Goal: Task Accomplishment & Management: Manage account settings

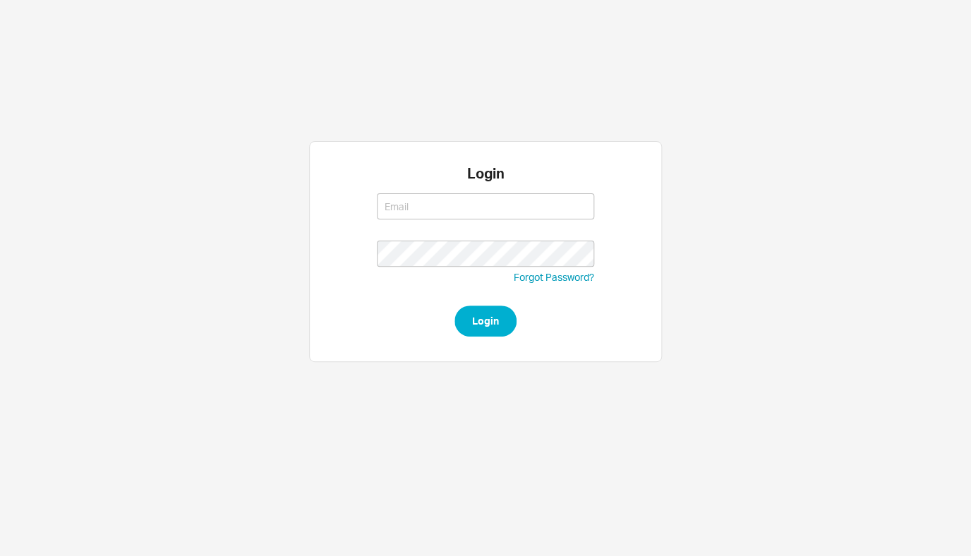
type input "[EMAIL_ADDRESS][DOMAIN_NAME]"
click at [468, 318] on button "Login" at bounding box center [486, 321] width 62 height 31
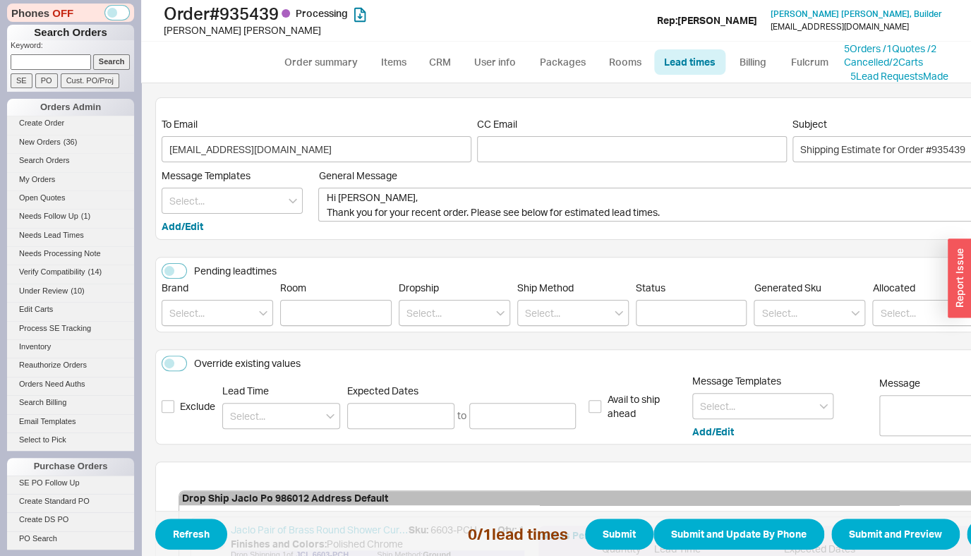
click at [42, 133] on li "Create Order" at bounding box center [70, 125] width 127 height 18
click at [39, 144] on span "New Orders" at bounding box center [40, 142] width 42 height 8
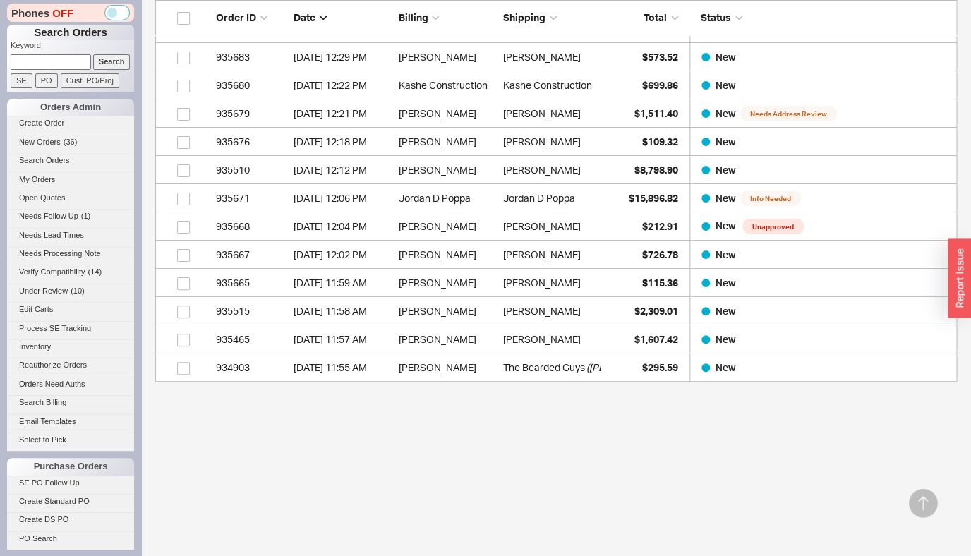
scroll to position [1658, 0]
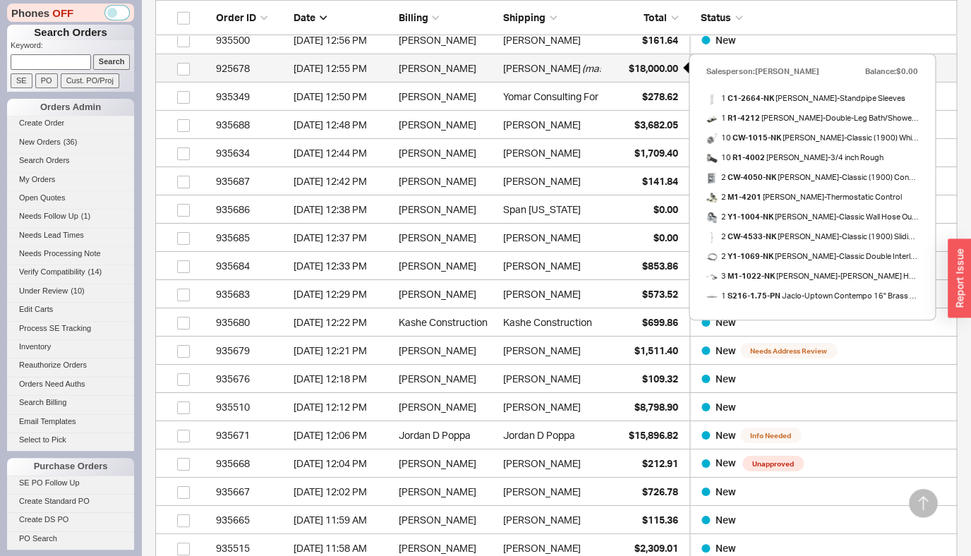
click at [635, 68] on span "$18,000.00" at bounding box center [653, 68] width 49 height 12
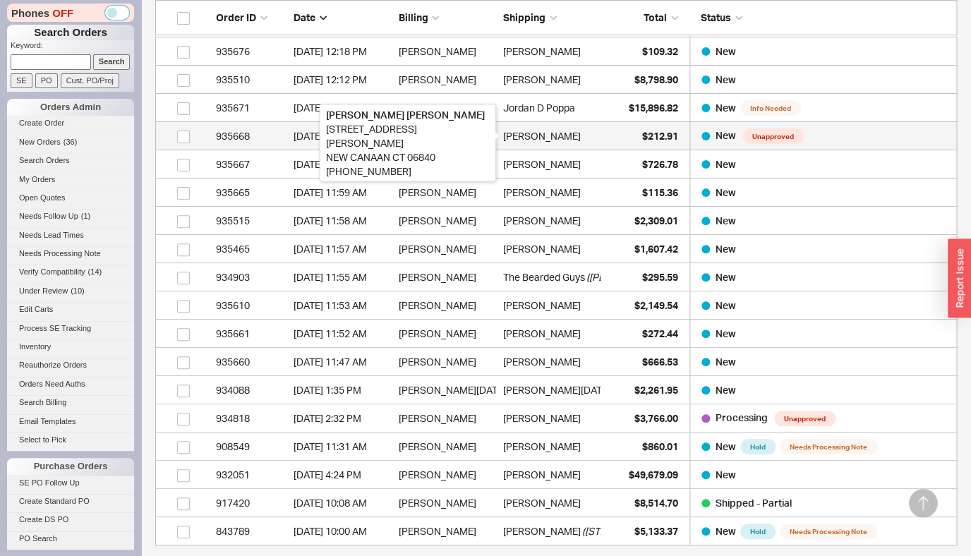
scroll to position [2138, 0]
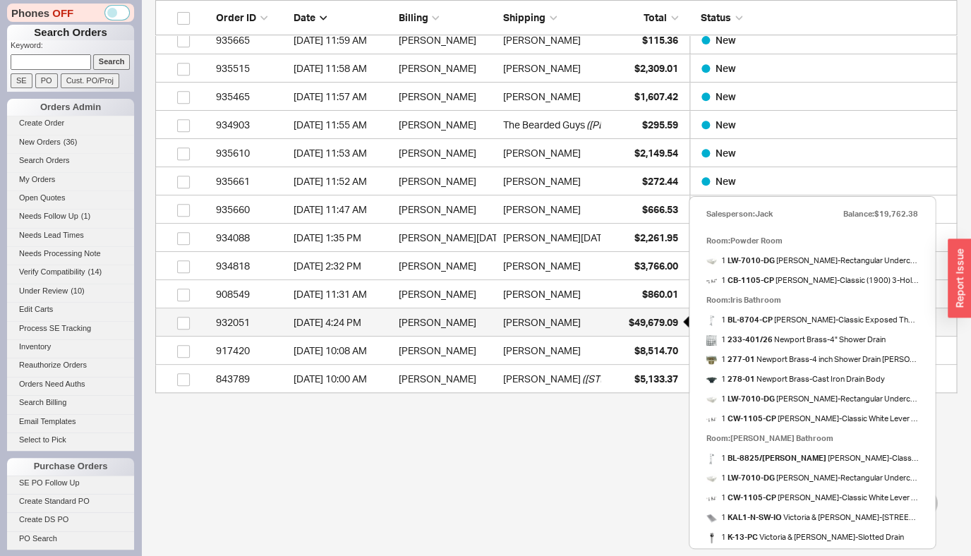
click at [635, 324] on span "$49,679.09" at bounding box center [653, 322] width 49 height 12
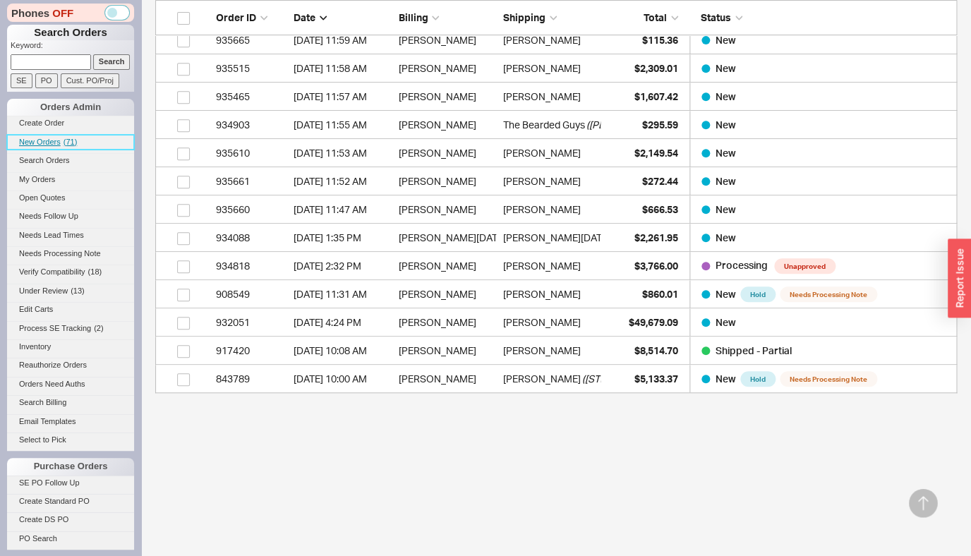
click at [75, 150] on link "New Orders ( 71 )" at bounding box center [70, 142] width 127 height 15
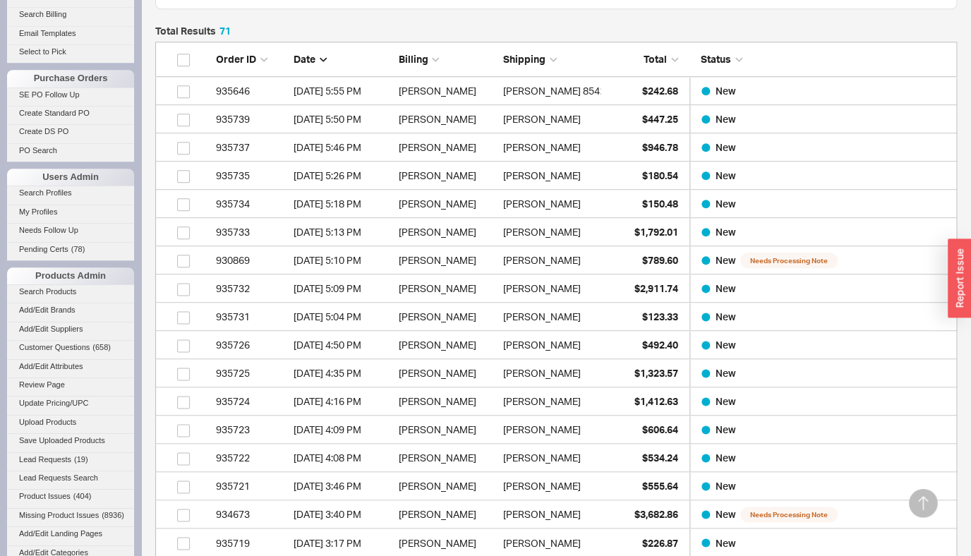
scroll to position [621, 0]
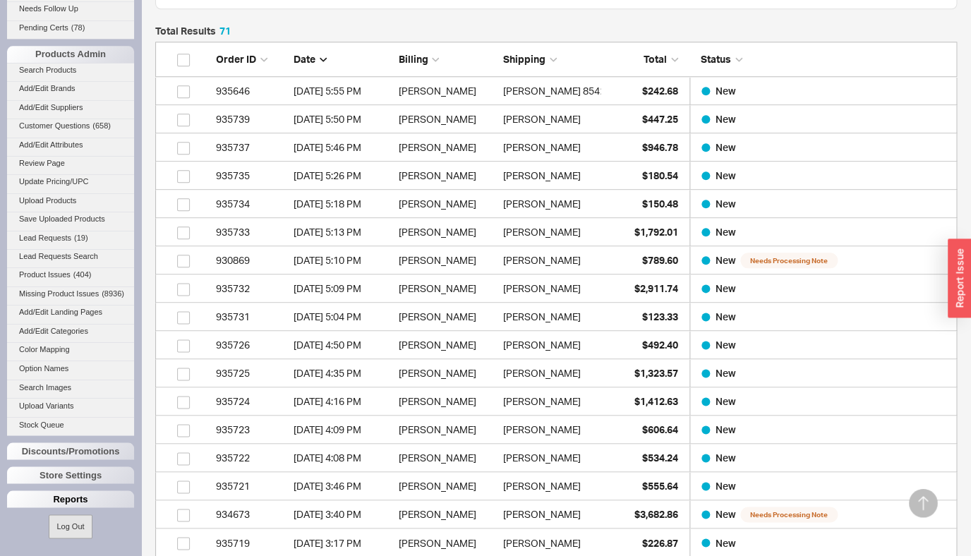
click at [70, 501] on div "Reports" at bounding box center [70, 499] width 127 height 17
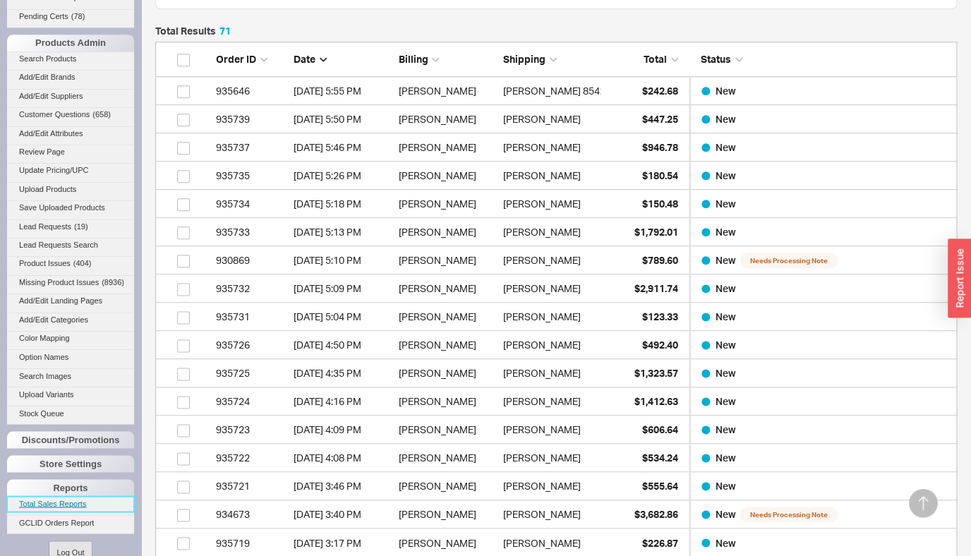
click at [72, 511] on link "Total Sales Reports" at bounding box center [70, 503] width 127 height 15
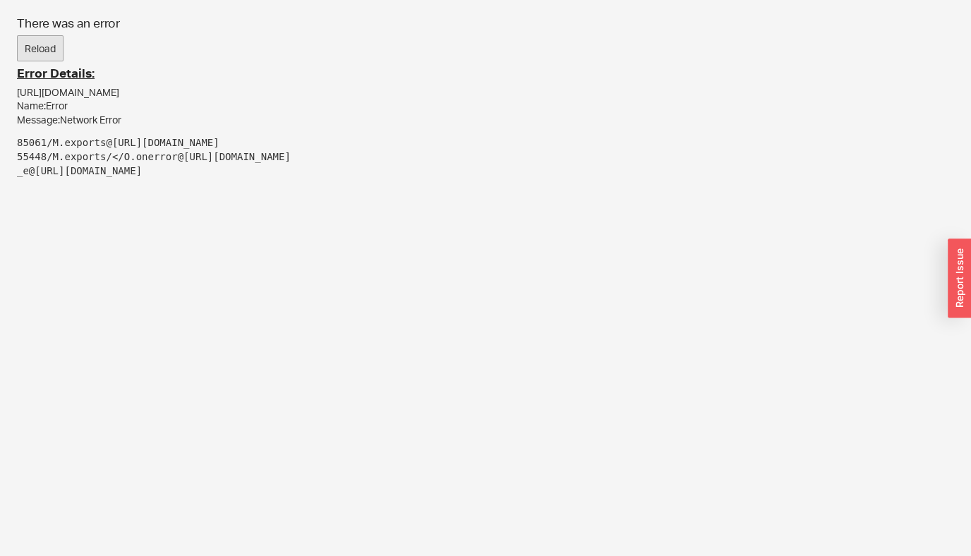
click at [40, 61] on button "Reload" at bounding box center [40, 48] width 47 height 27
click at [41, 59] on button "Reload" at bounding box center [40, 48] width 47 height 27
click at [41, 58] on button "Reload" at bounding box center [40, 48] width 47 height 27
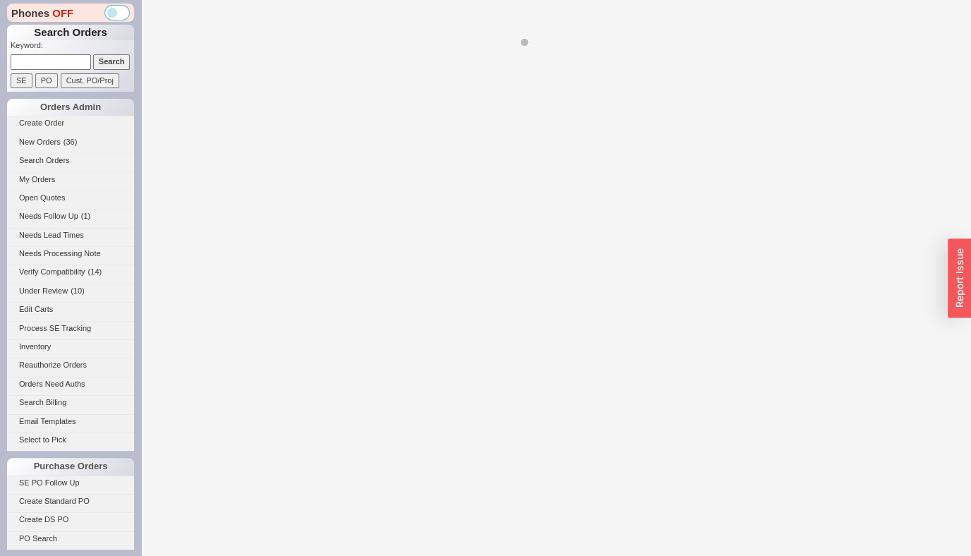
select select "*"
select select "LOW"
select select "3"
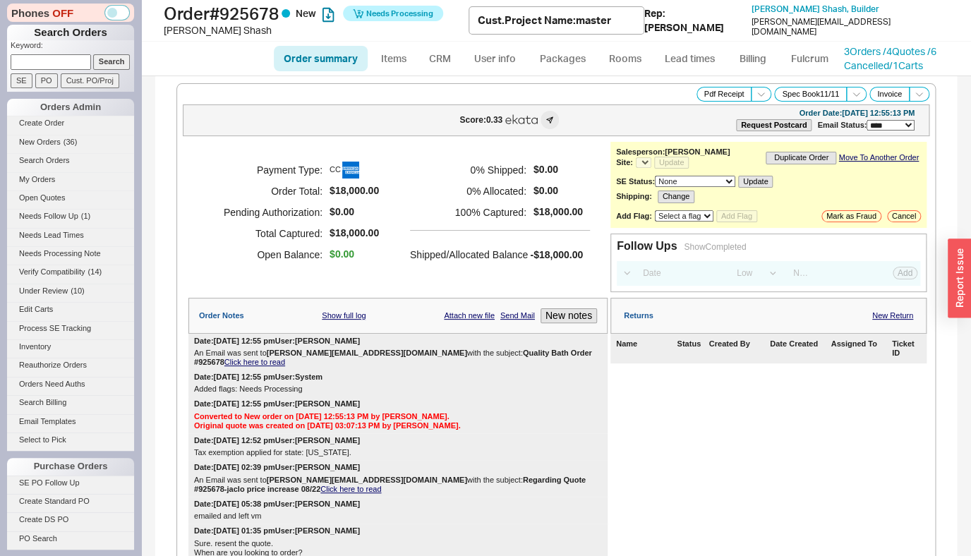
select select "*"
click at [55, 145] on span "New Orders" at bounding box center [40, 142] width 42 height 8
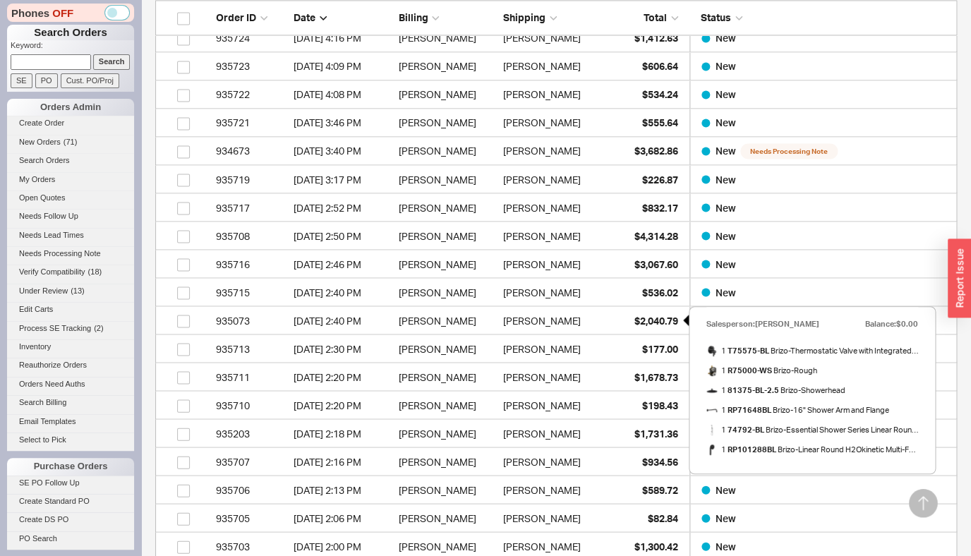
scroll to position [1028, 0]
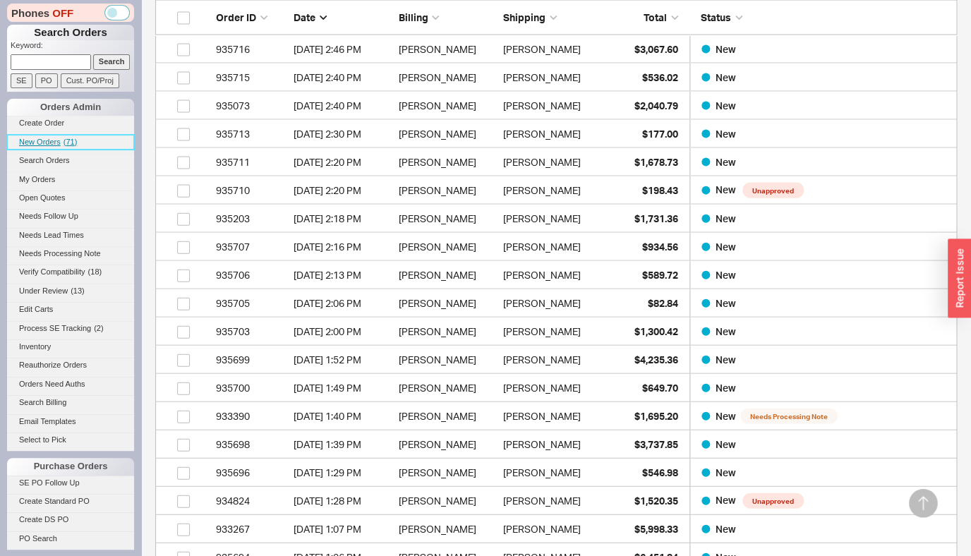
click at [43, 141] on span "New Orders" at bounding box center [40, 142] width 42 height 8
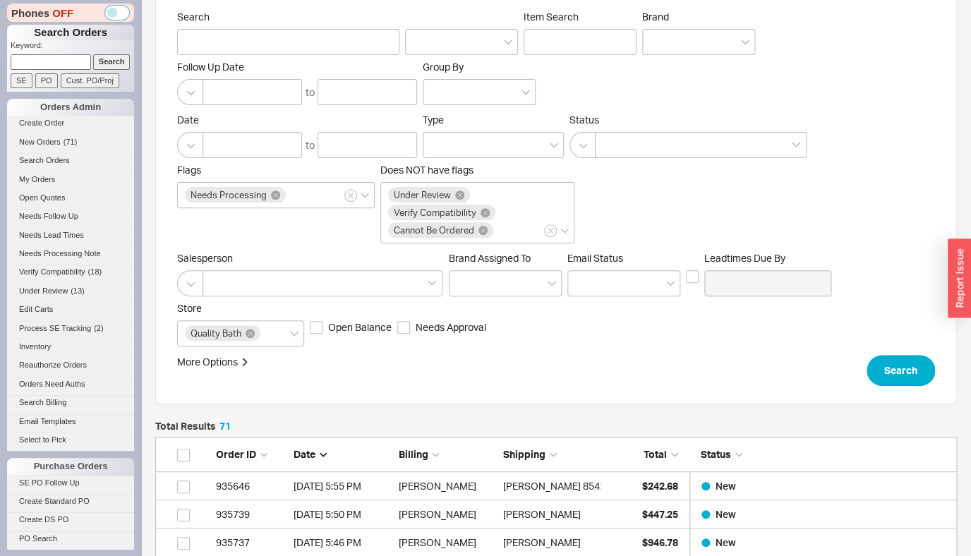
scroll to position [0, 0]
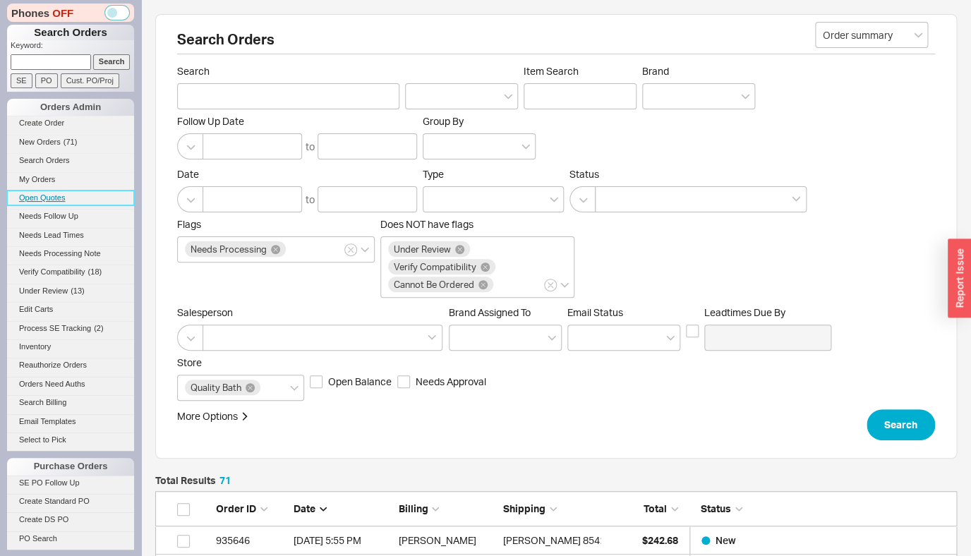
click at [104, 193] on link "Open Quotes" at bounding box center [70, 198] width 127 height 15
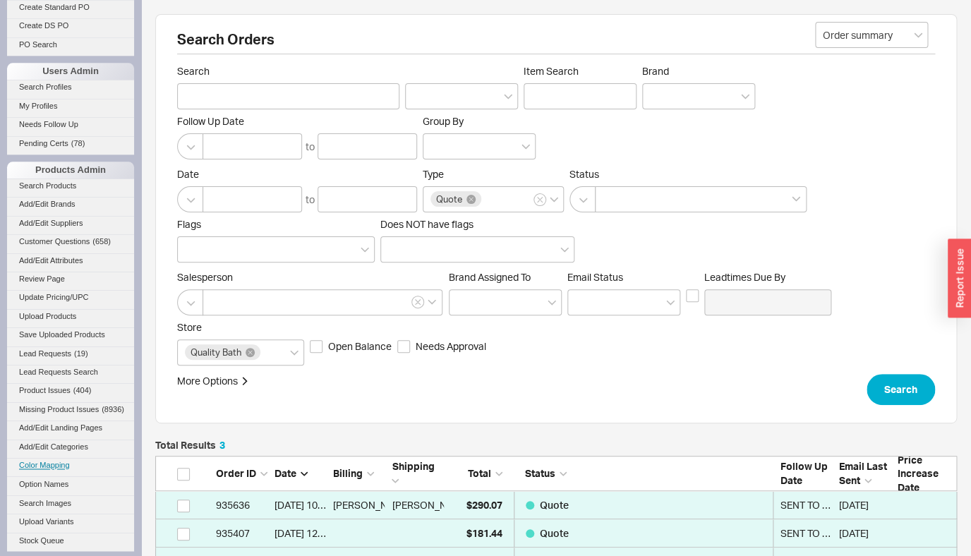
scroll to position [621, 0]
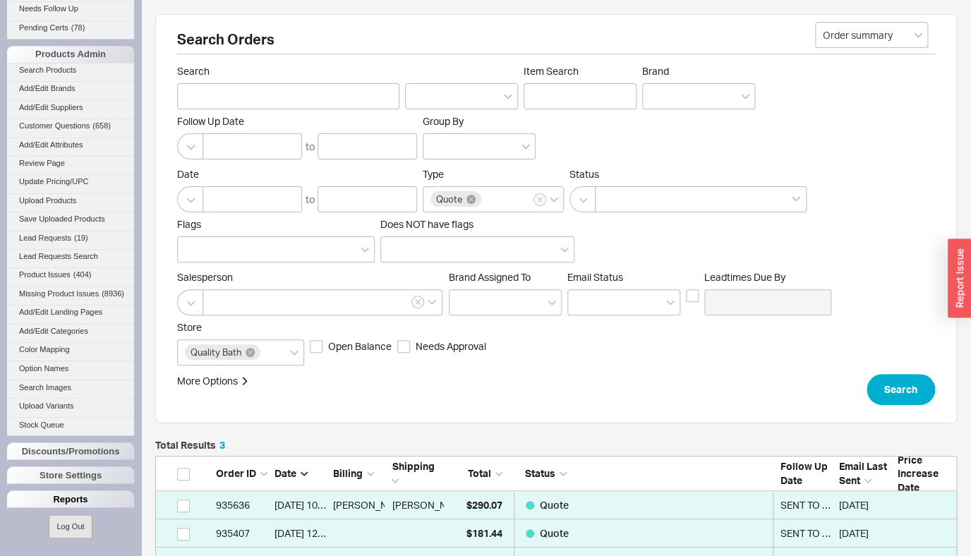
click at [57, 495] on div "Reports" at bounding box center [70, 499] width 127 height 17
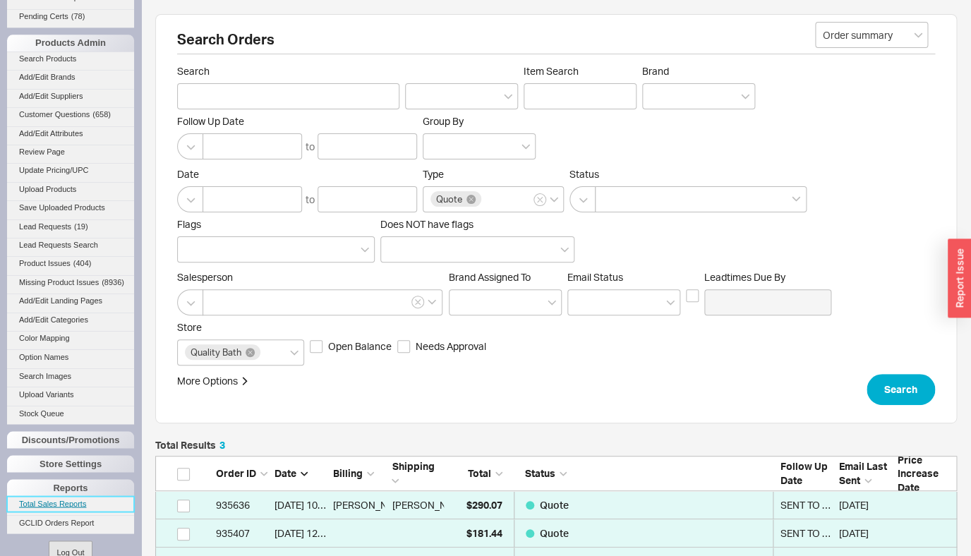
click at [56, 511] on link "Total Sales Reports" at bounding box center [70, 503] width 127 height 15
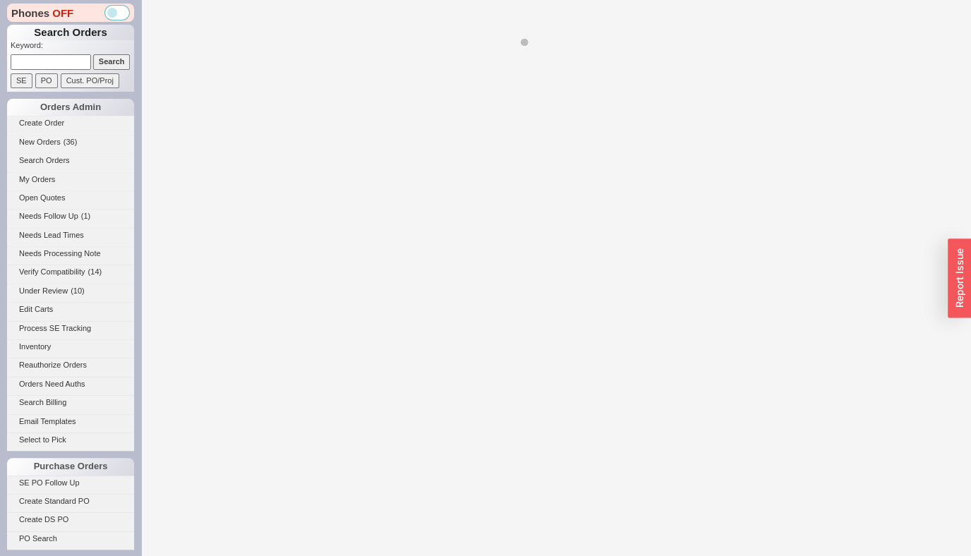
select select "*"
select select "LOW"
select select "3"
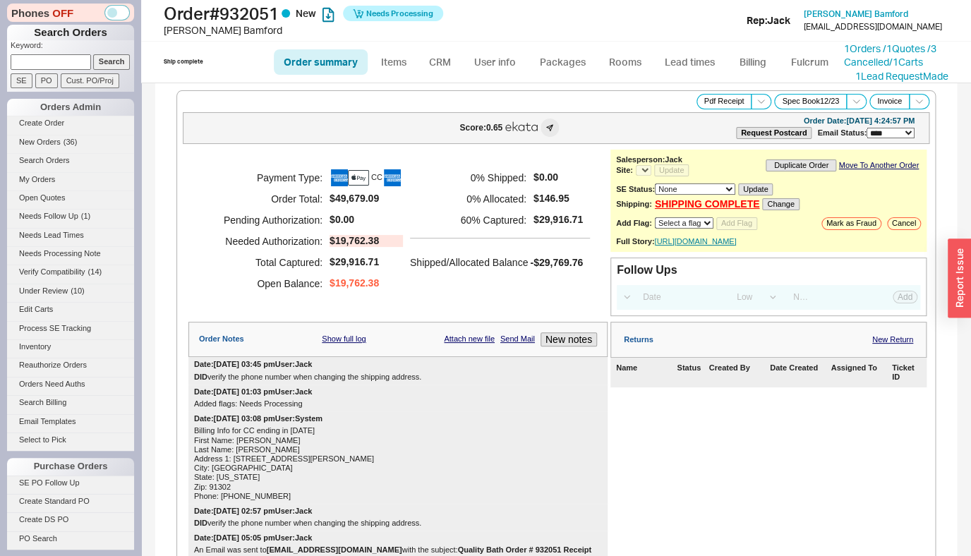
select select "*"
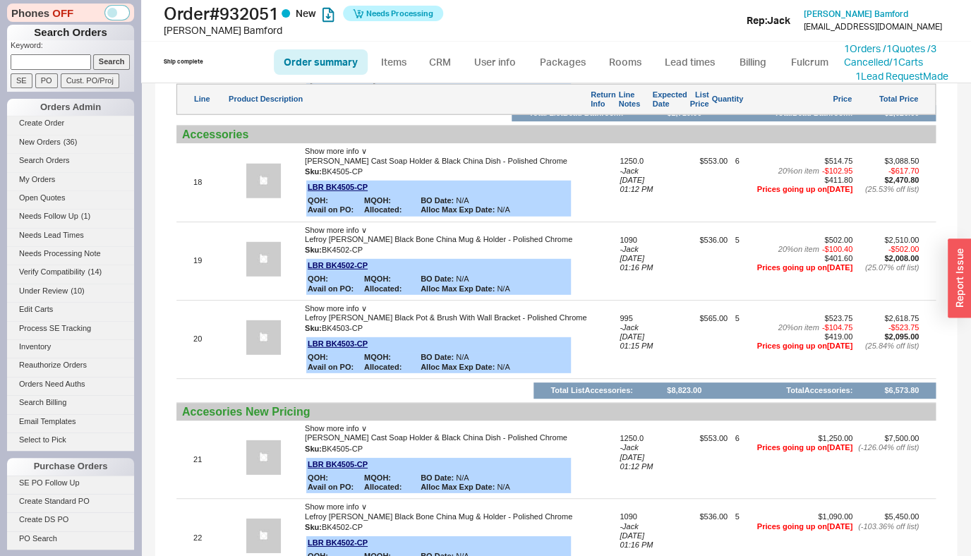
scroll to position [3577, 0]
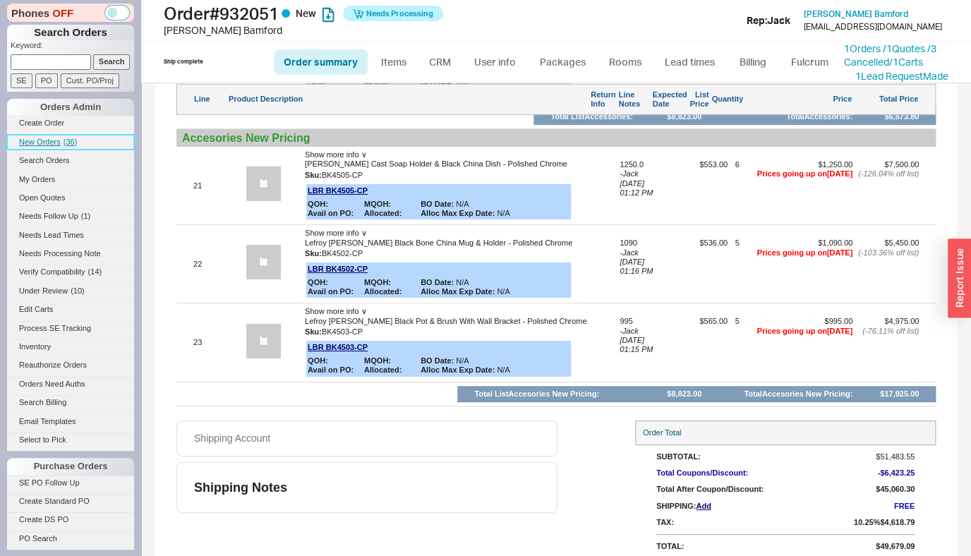
click at [45, 141] on span "New Orders" at bounding box center [40, 142] width 42 height 8
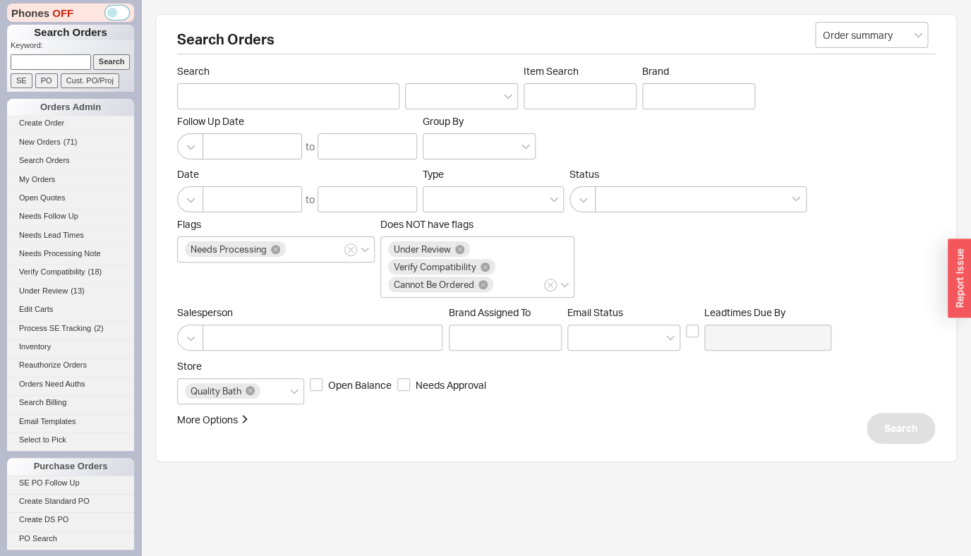
scroll to position [621, 0]
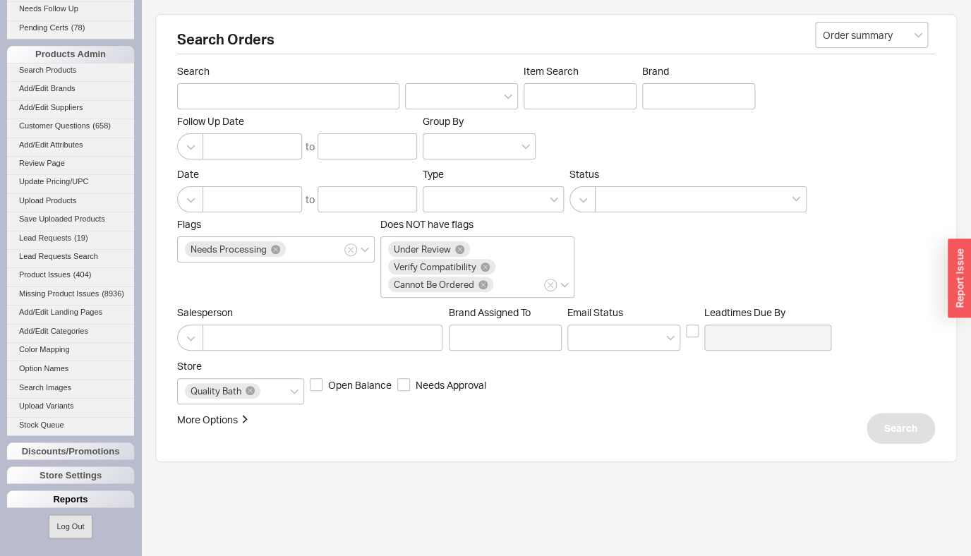
click at [66, 496] on div "Reports" at bounding box center [70, 499] width 127 height 17
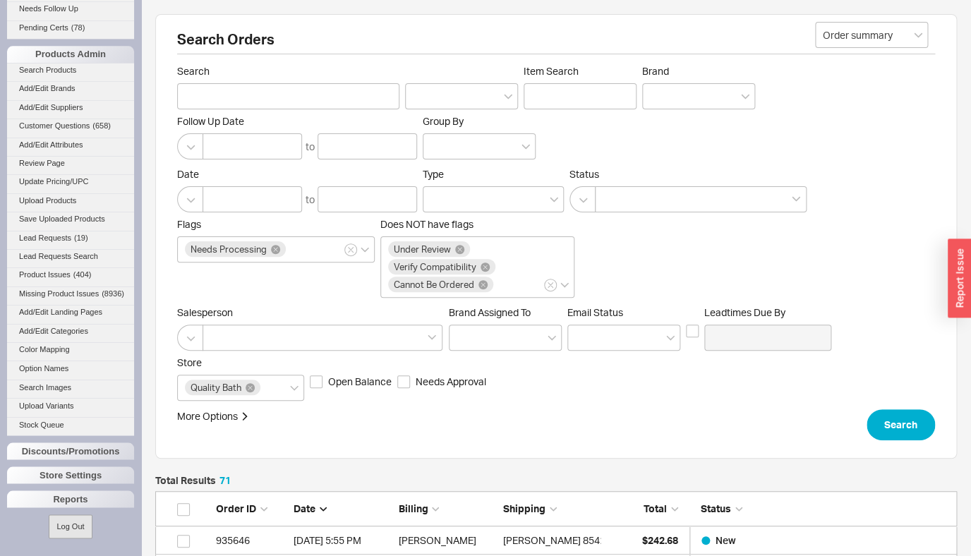
scroll to position [11, 11]
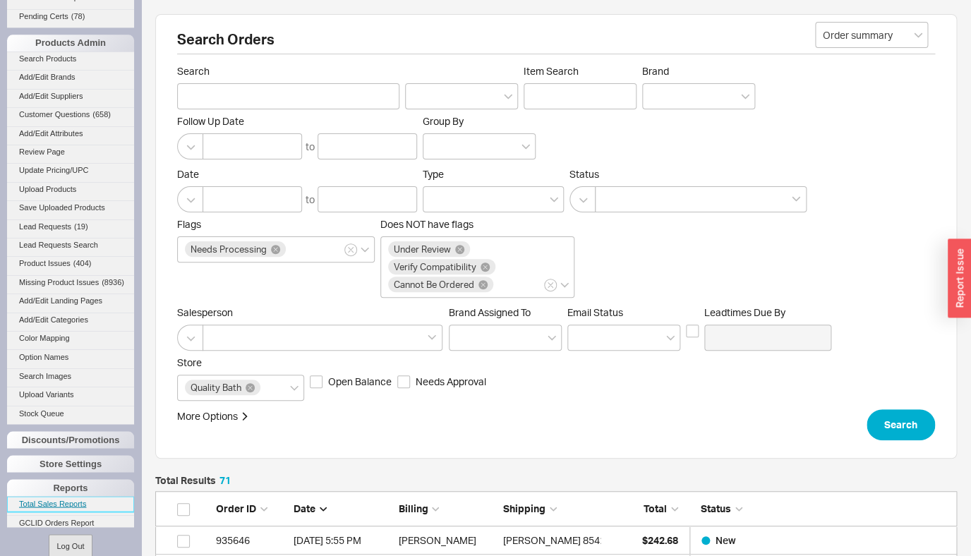
click at [51, 511] on link "Total Sales Reports" at bounding box center [70, 503] width 127 height 15
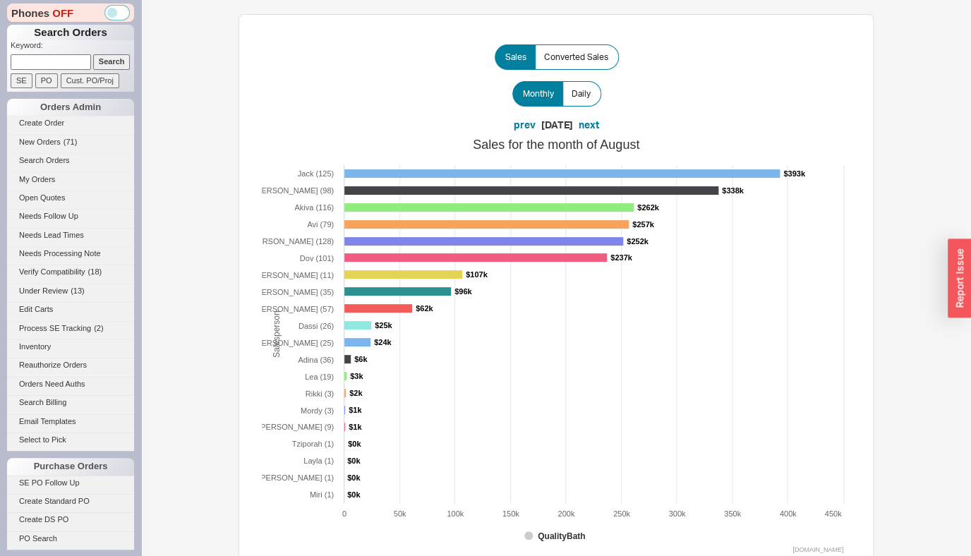
click at [66, 68] on input at bounding box center [51, 61] width 80 height 15
type input "935070"
click at [93, 54] on input "Search" at bounding box center [111, 61] width 37 height 15
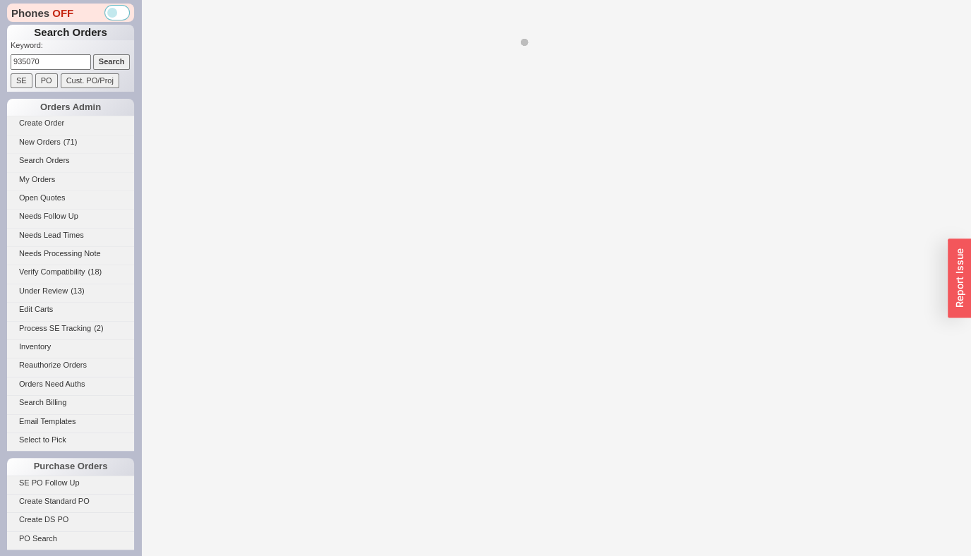
select select "*"
select select "LOW"
select select "3"
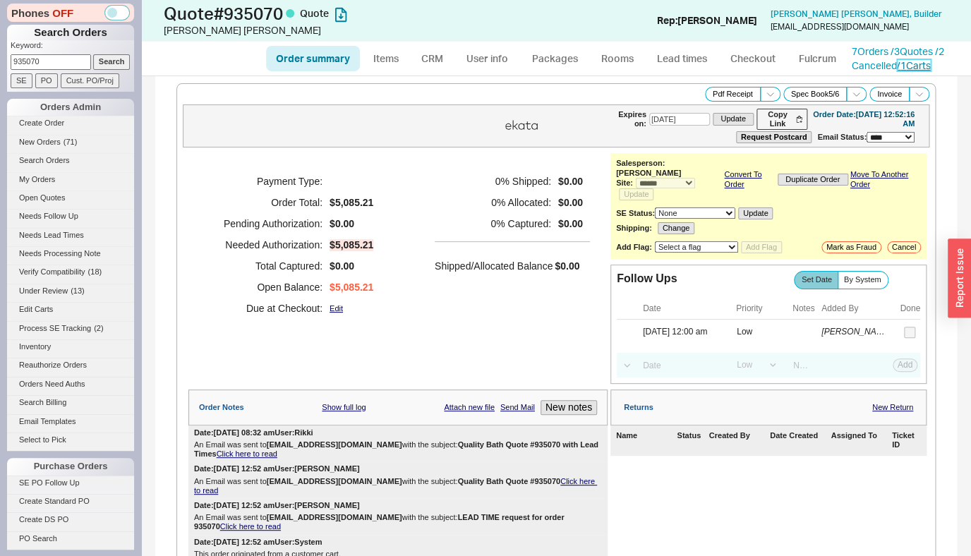
click at [928, 64] on link "/ 1 Carts" at bounding box center [914, 65] width 34 height 12
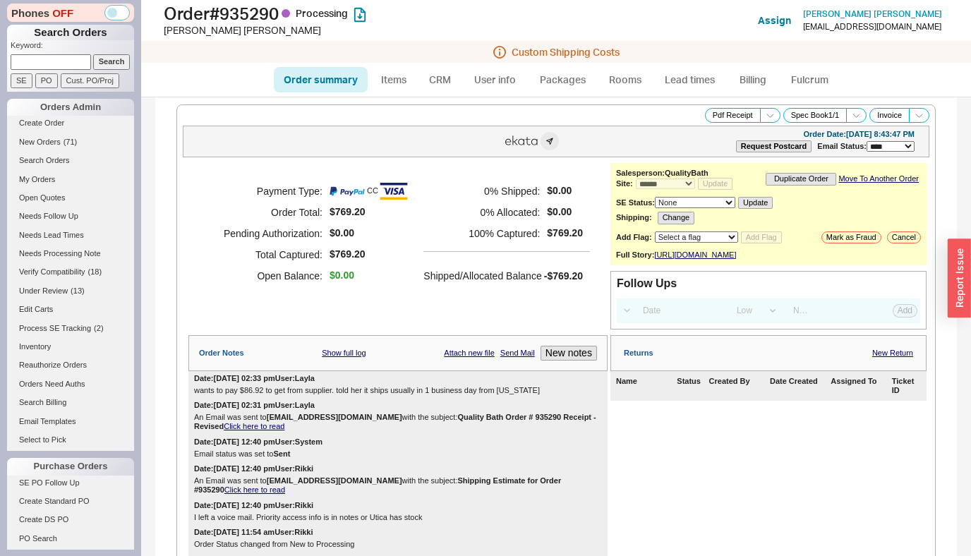
select select "*"
select select "LOW"
select select "3"
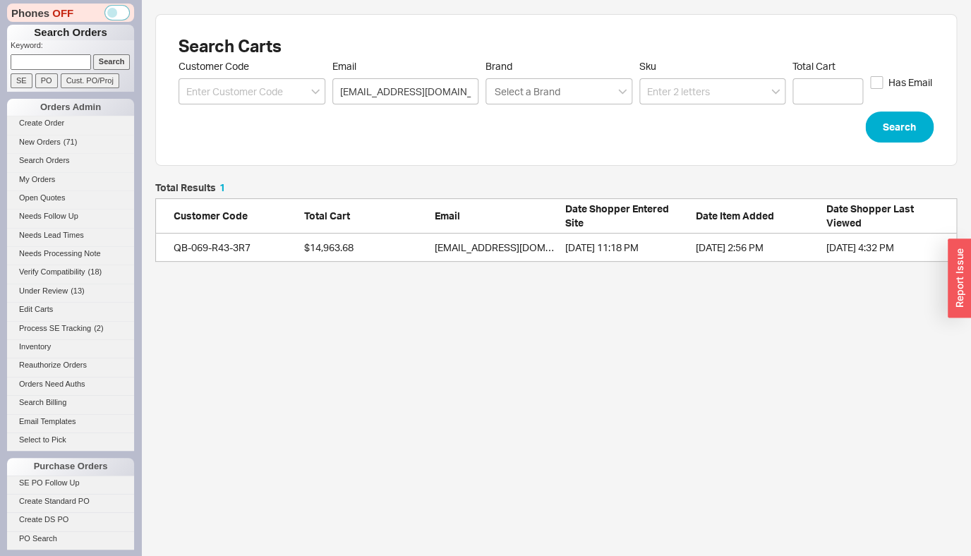
scroll to position [68, 790]
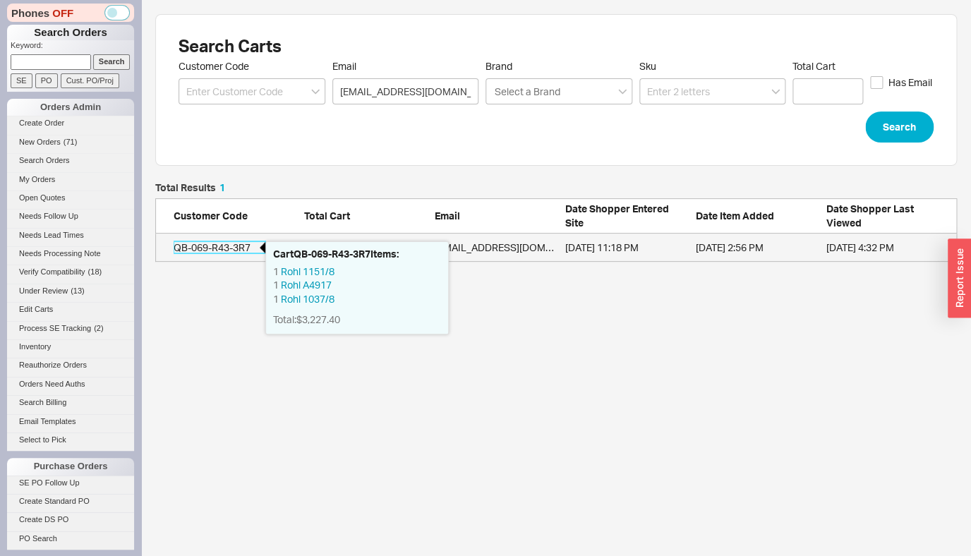
click at [253, 244] on div "QB-069-R43-3R7" at bounding box center [220, 248] width 92 height 14
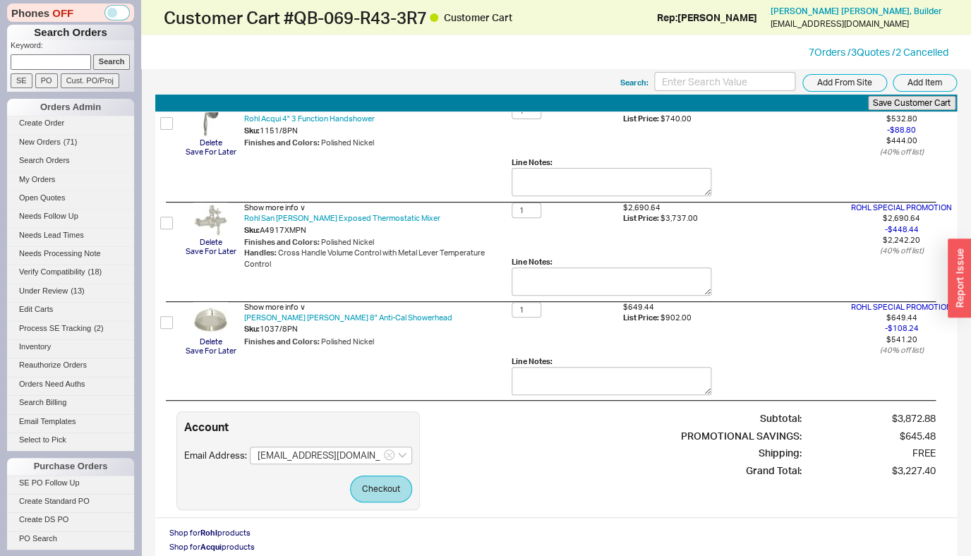
scroll to position [68, 0]
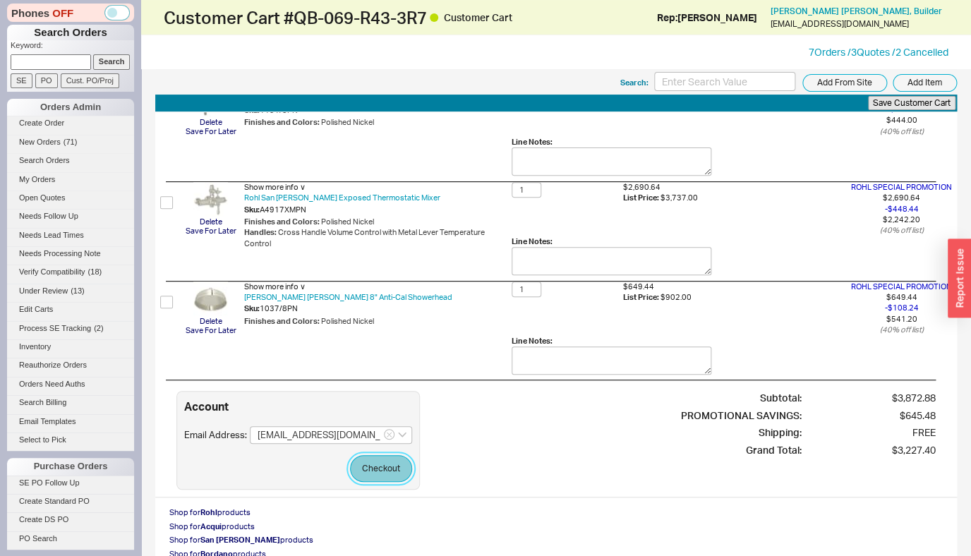
click at [361, 470] on button "Checkout" at bounding box center [381, 468] width 62 height 27
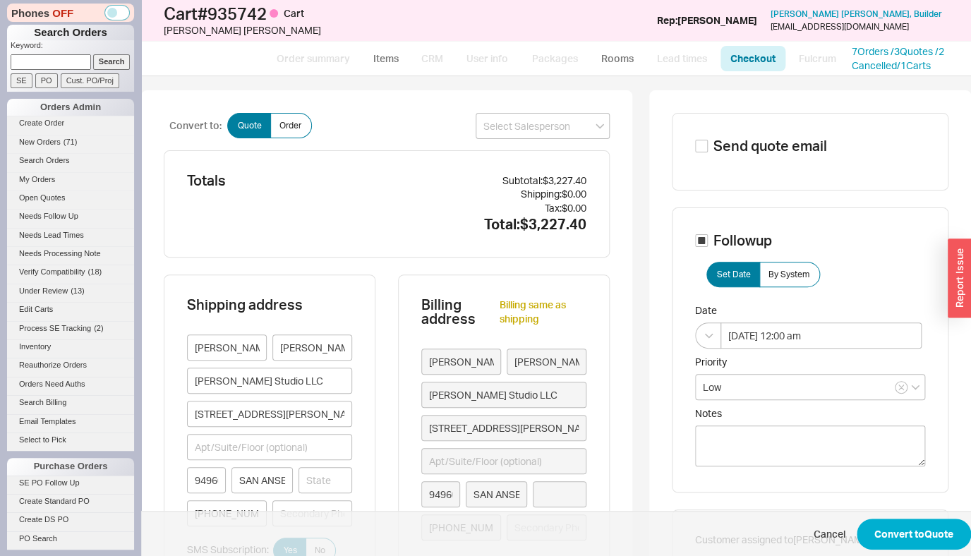
type input "[US_STATE]"
click at [529, 131] on input at bounding box center [543, 126] width 134 height 26
click at [498, 164] on div "[PERSON_NAME]" at bounding box center [542, 155] width 133 height 25
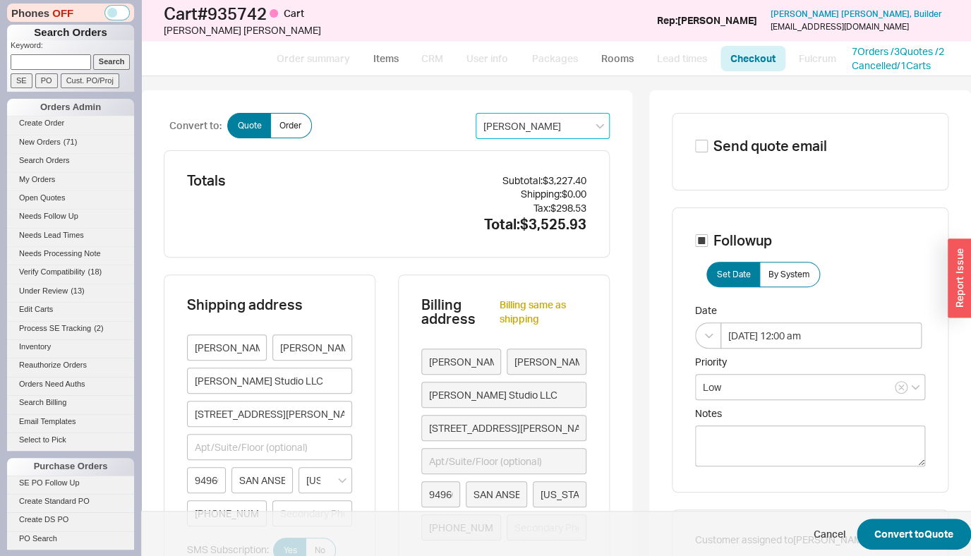
type input "[PERSON_NAME]"
click at [889, 543] on span "Cancel Convert to Quote" at bounding box center [556, 534] width 830 height 46
click at [882, 532] on button "Convert to Quote" at bounding box center [914, 534] width 114 height 31
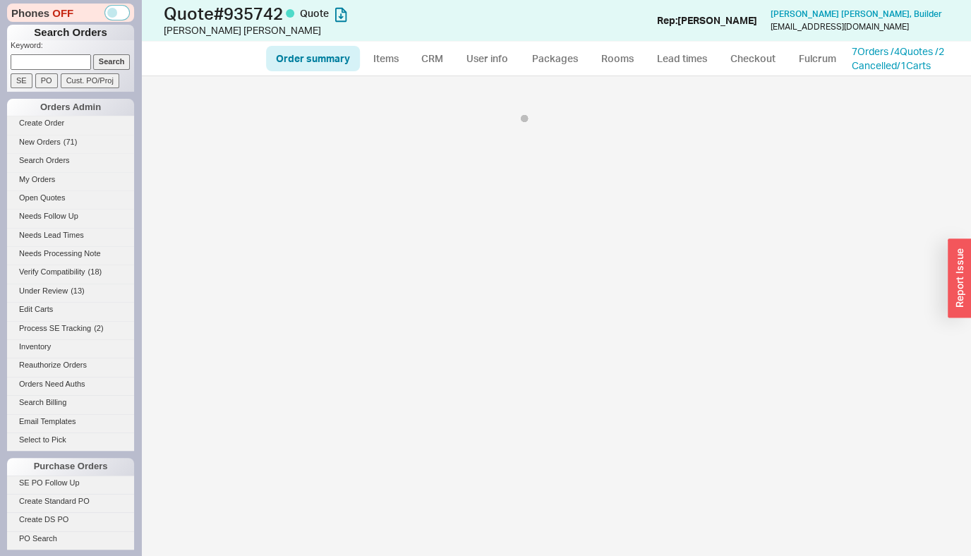
select select "*"
select select "LOW"
select select "3"
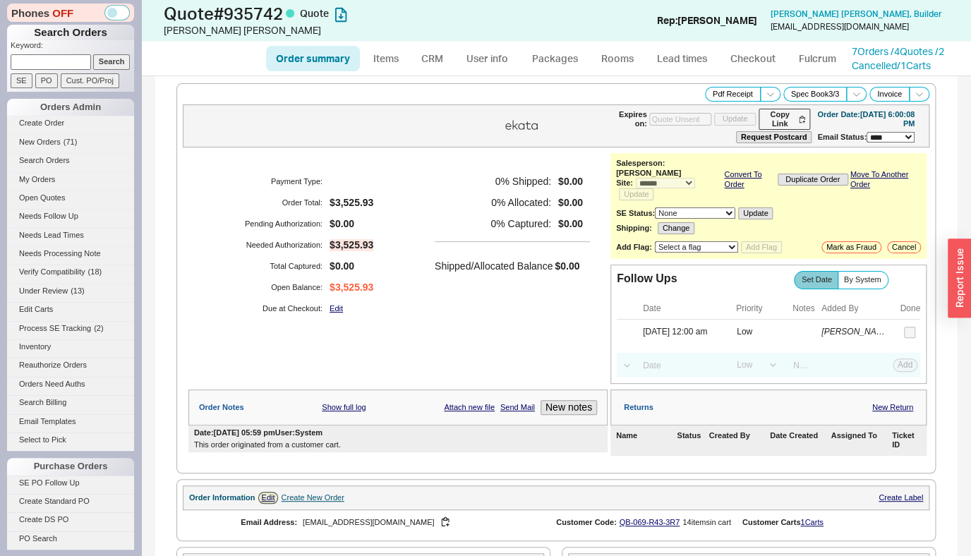
scroll to position [356, 0]
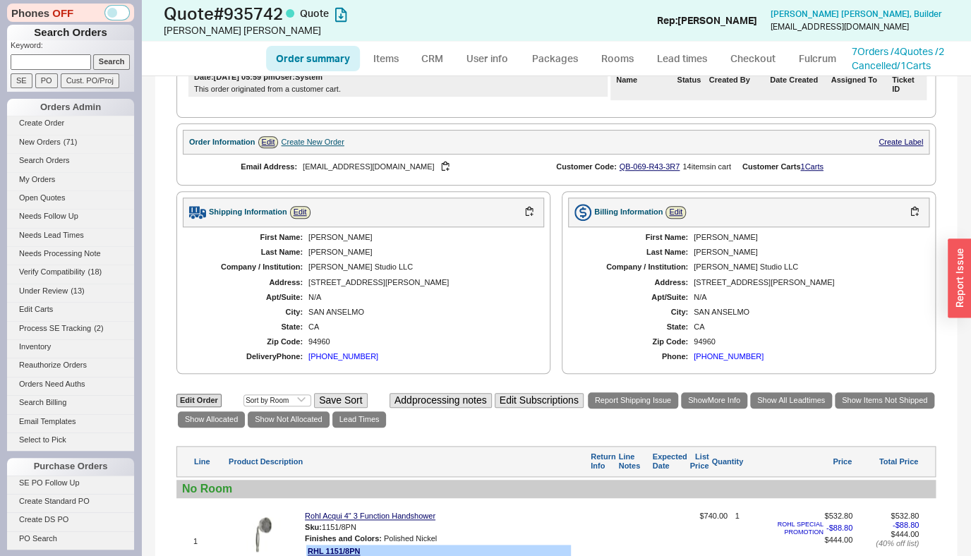
click at [453, 227] on div "First Name: [PERSON_NAME] Last Name: [PERSON_NAME] Company / Institution: [PERS…" at bounding box center [363, 297] width 361 height 140
click at [925, 61] on link "/ 1 Carts" at bounding box center [914, 65] width 34 height 12
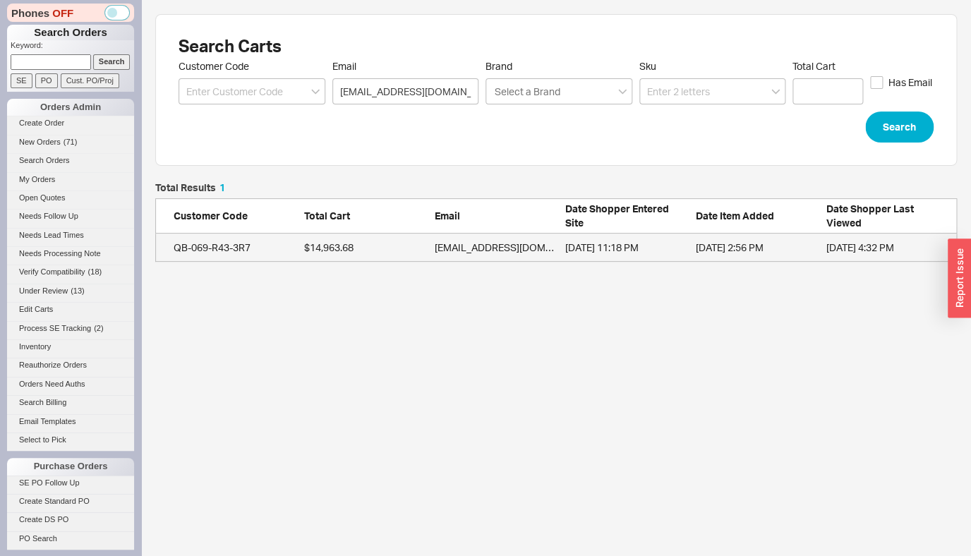
scroll to position [68, 790]
click at [536, 245] on div "[EMAIL_ADDRESS][DOMAIN_NAME]" at bounding box center [497, 248] width 124 height 14
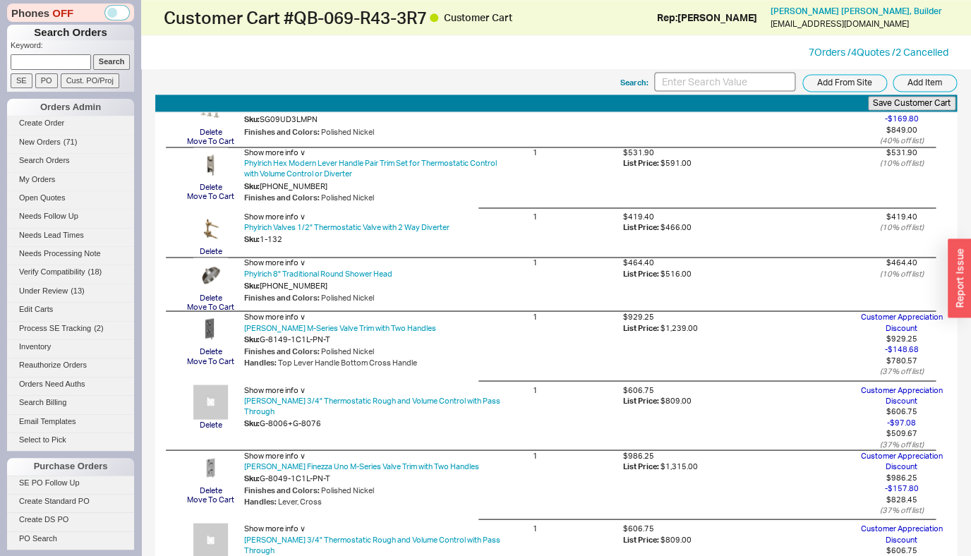
scroll to position [468, 0]
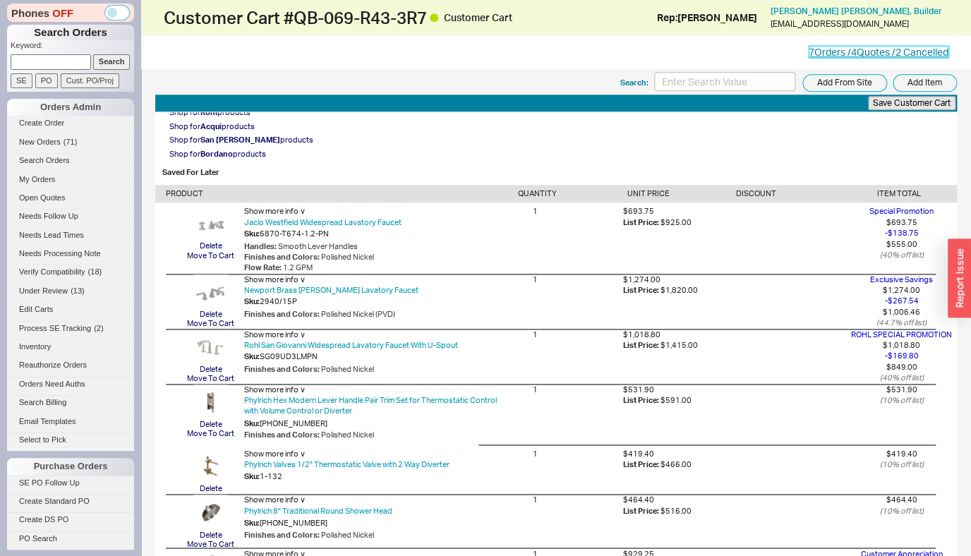
click at [866, 54] on link "7 Orders / 4 Quotes / 2 Cancelled" at bounding box center [879, 52] width 140 height 12
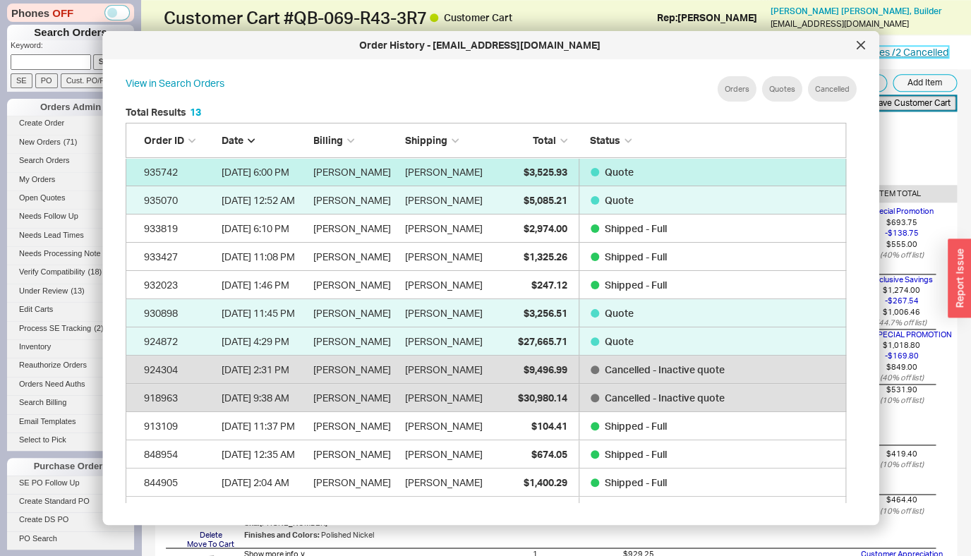
scroll to position [421, 733]
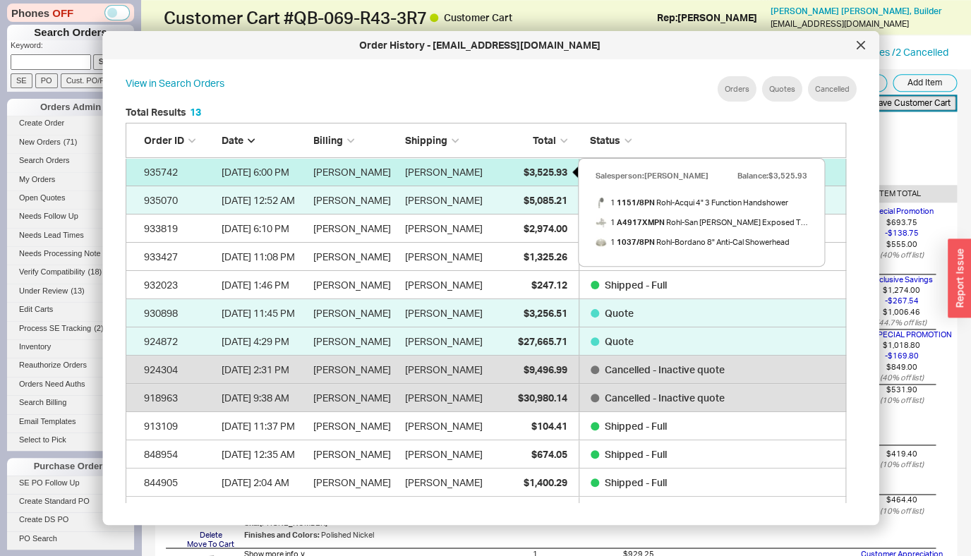
click at [535, 174] on span "$3,525.93" at bounding box center [546, 172] width 44 height 12
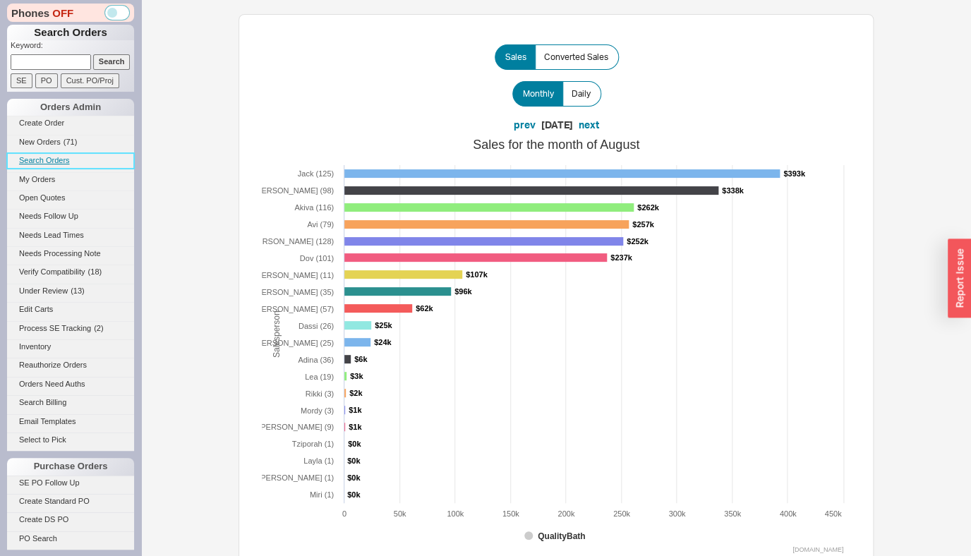
click at [67, 164] on link "Search Orders" at bounding box center [70, 160] width 127 height 15
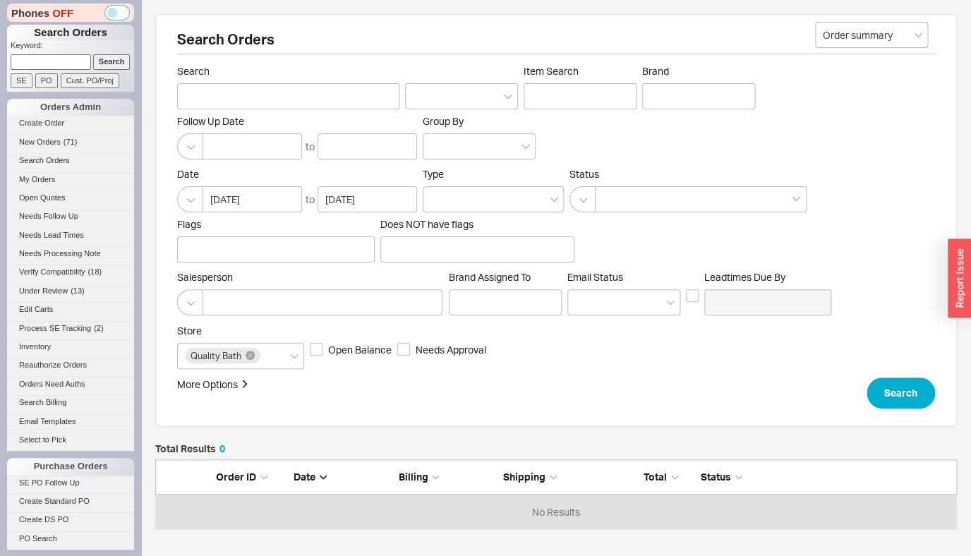
scroll to position [60, 790]
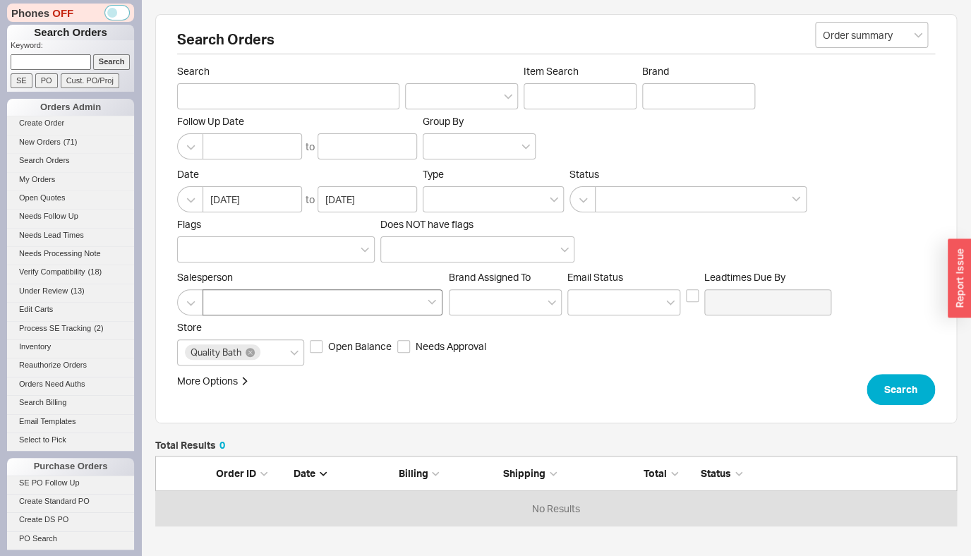
click at [257, 294] on div at bounding box center [323, 302] width 240 height 26
click at [220, 294] on input at bounding box center [215, 302] width 10 height 16
type input "JAC"
click at [268, 330] on div "Jack" at bounding box center [323, 331] width 239 height 25
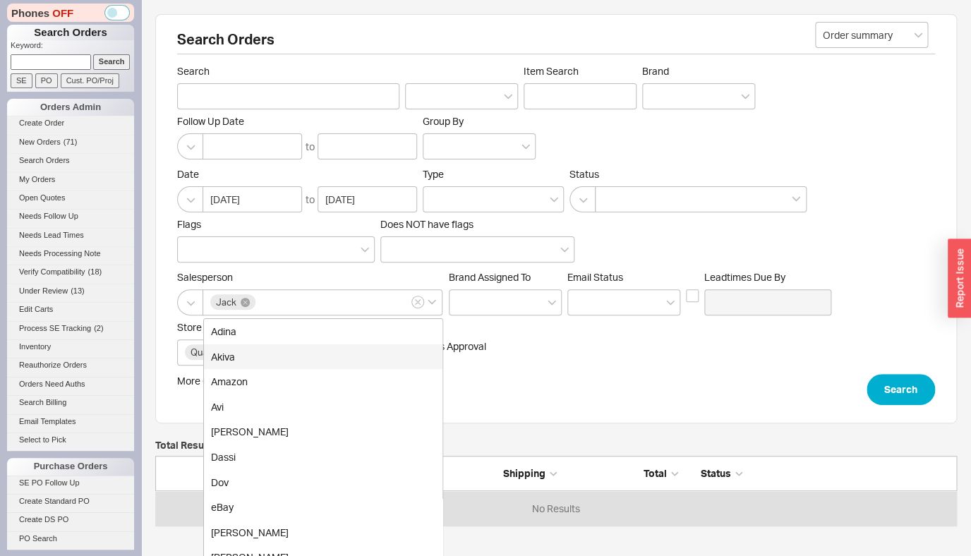
click at [902, 407] on div "Search Orders Order summary Search Item Search Brand Follow Up Date to Group By…" at bounding box center [556, 218] width 802 height 409
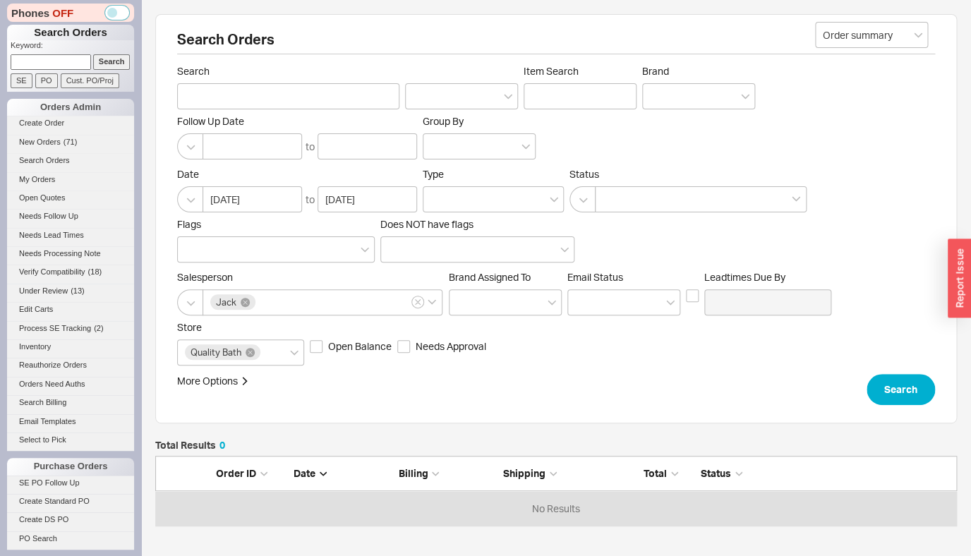
click at [902, 407] on div "Search Orders Order summary Search Item Search Brand Follow Up Date to Group By…" at bounding box center [556, 218] width 802 height 409
click at [903, 399] on button "Search" at bounding box center [901, 389] width 68 height 31
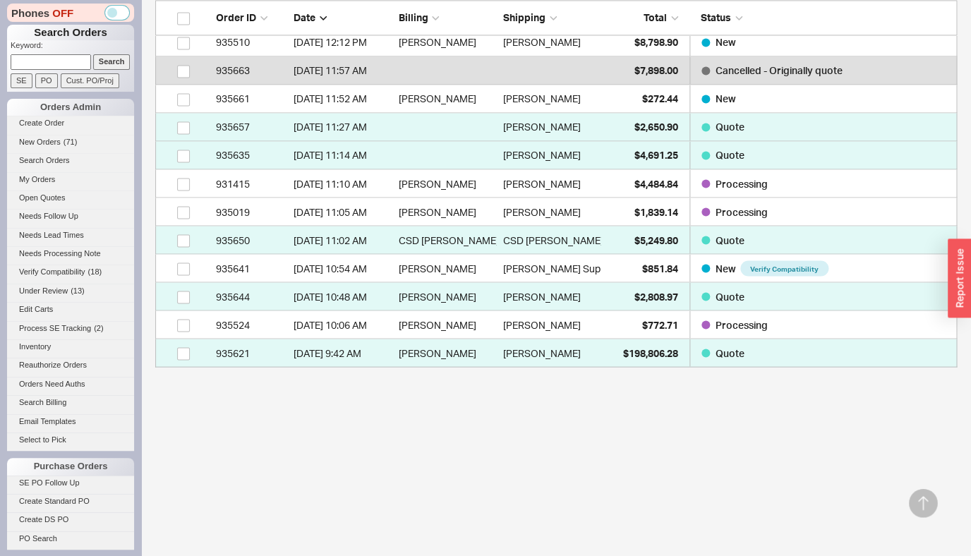
scroll to position [576, 0]
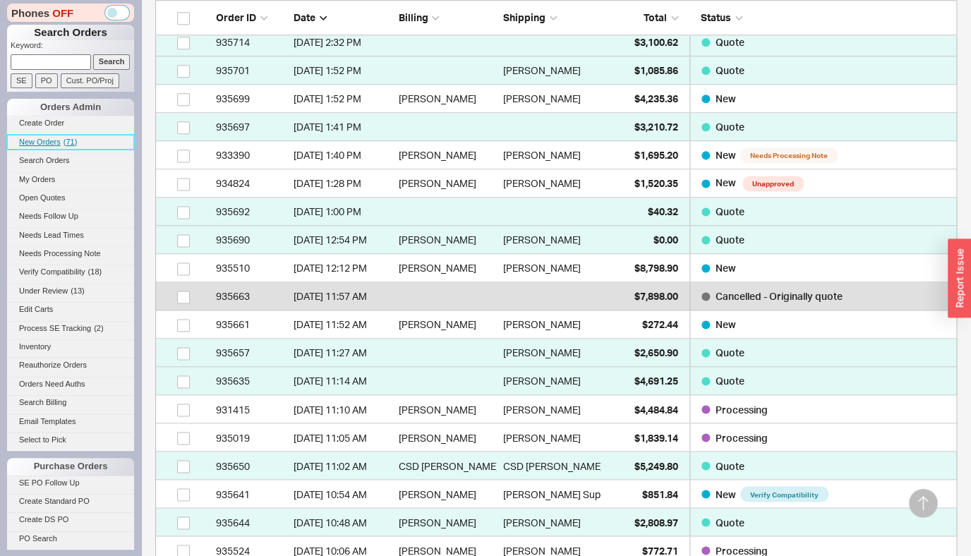
click at [35, 136] on link "New Orders ( 71 )" at bounding box center [70, 142] width 127 height 15
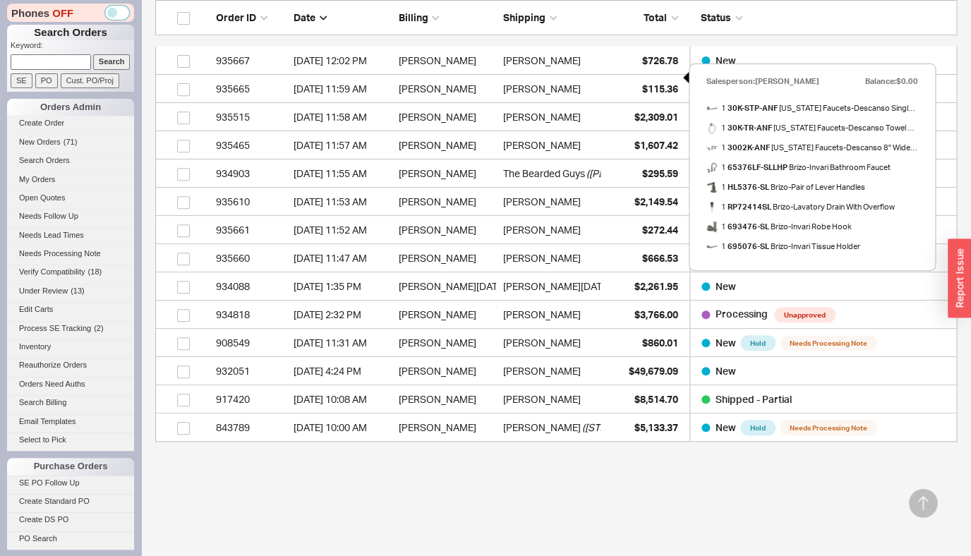
scroll to position [2138, 0]
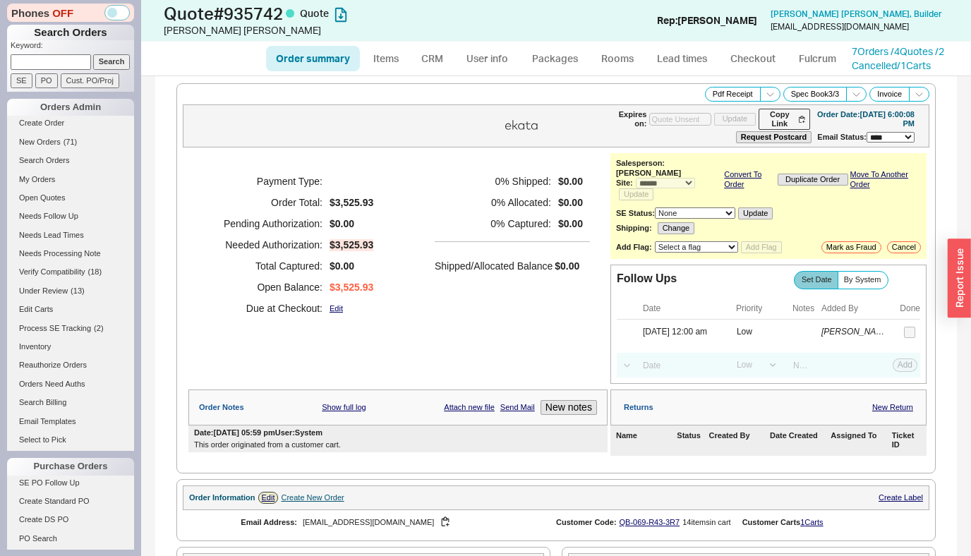
select select "*"
select select "LOW"
select select "3"
click at [537, 64] on link "Packages" at bounding box center [555, 58] width 66 height 25
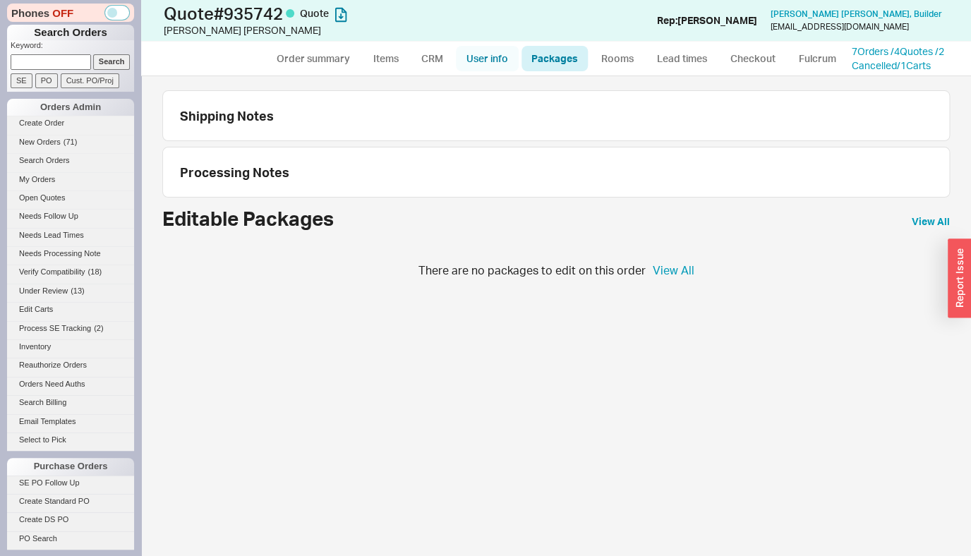
click at [474, 61] on link "User info" at bounding box center [487, 58] width 63 height 25
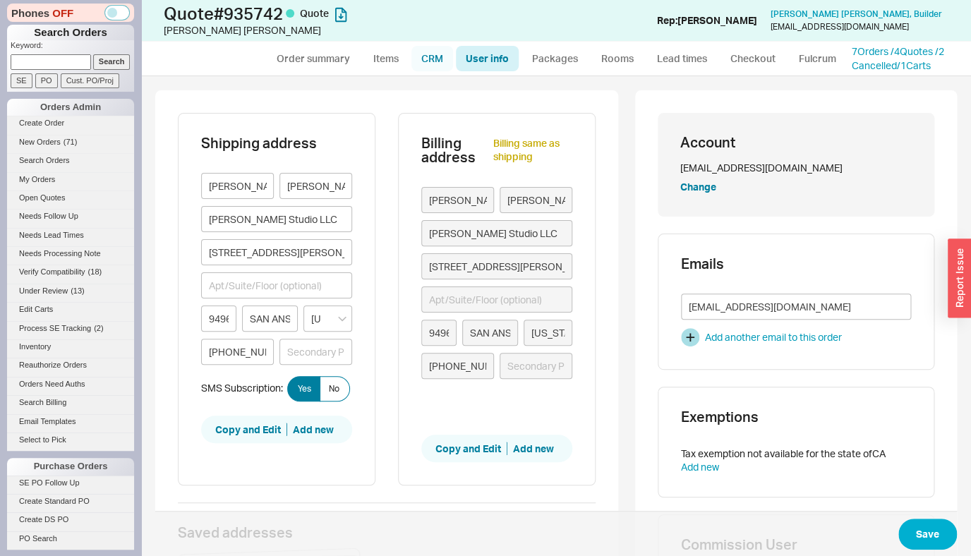
click at [445, 61] on link "CRM" at bounding box center [432, 58] width 42 height 25
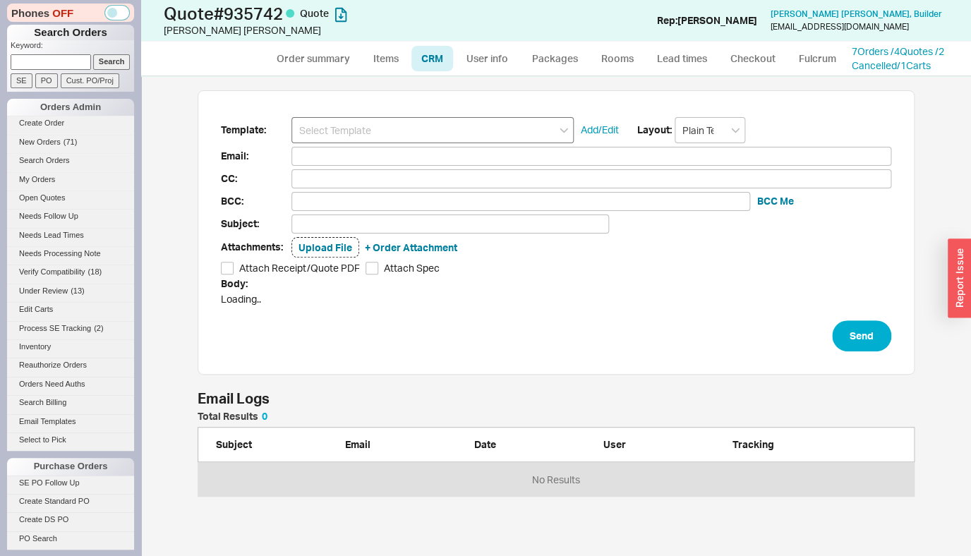
scroll to position [469, 808]
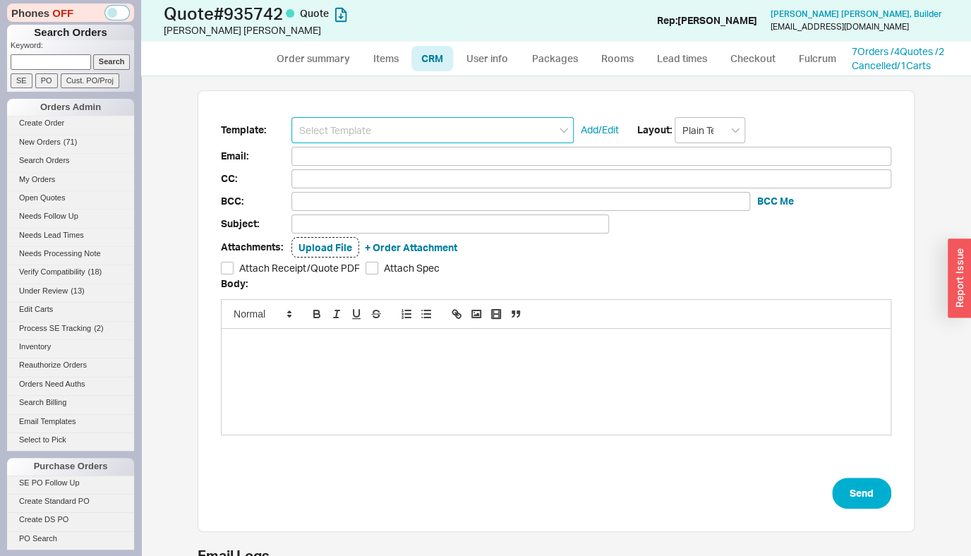
click at [416, 132] on input at bounding box center [432, 130] width 282 height 26
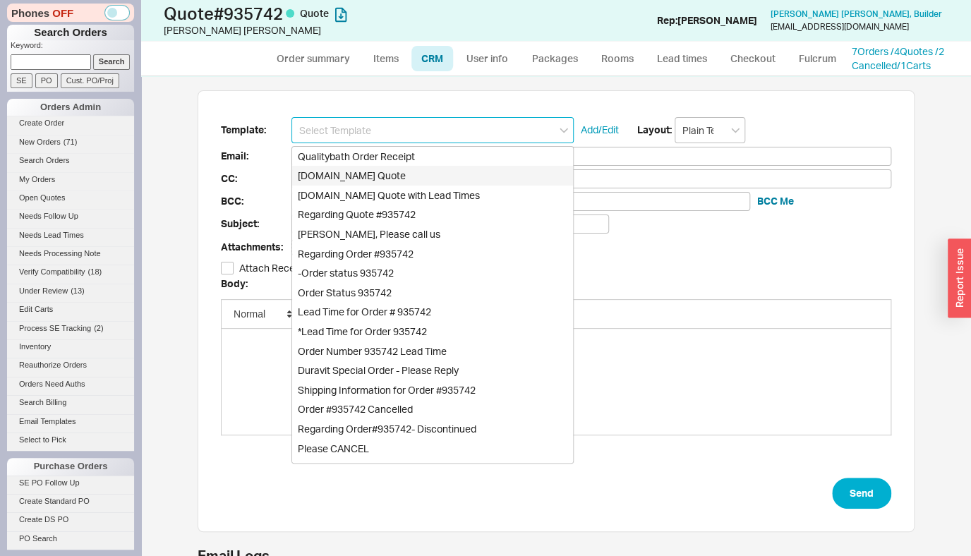
click at [391, 181] on div "Qualitybath.com Quote" at bounding box center [432, 176] width 281 height 20
type input "Qualitybath.com Quote"
type input "Receipt"
type input "evemery@gmail.com"
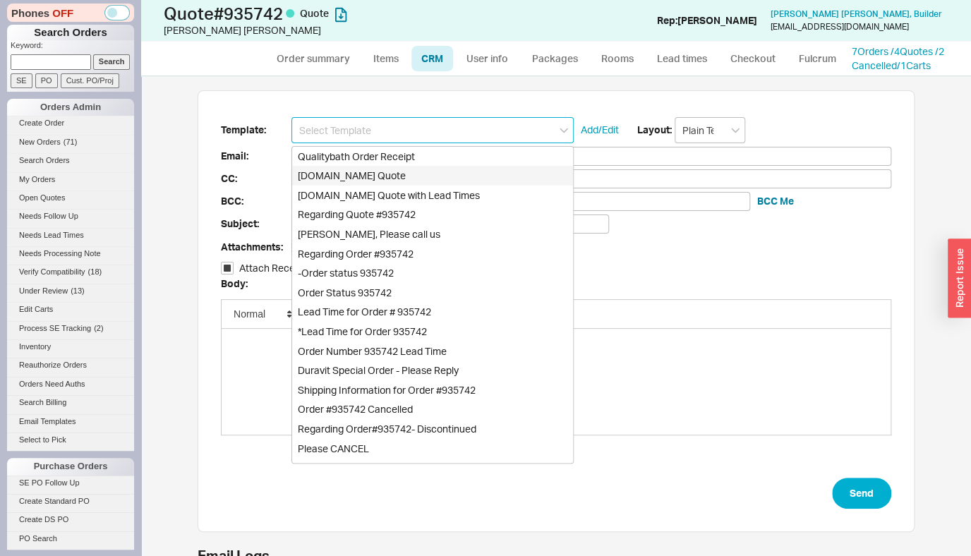
type input "Quality Bath Quote #935742"
checkbox input "true"
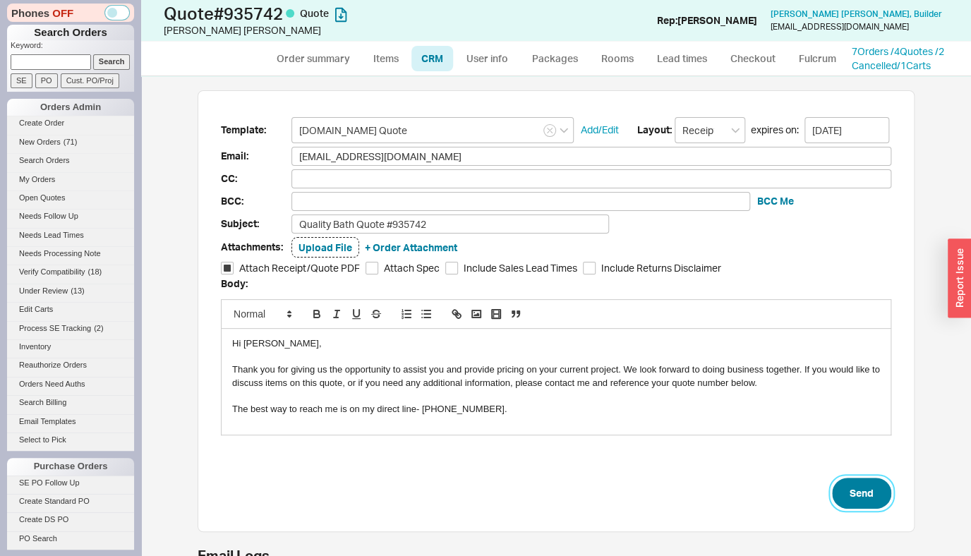
click at [871, 505] on button "Send" at bounding box center [861, 493] width 59 height 31
select select "*"
select select "LOW"
select select "3"
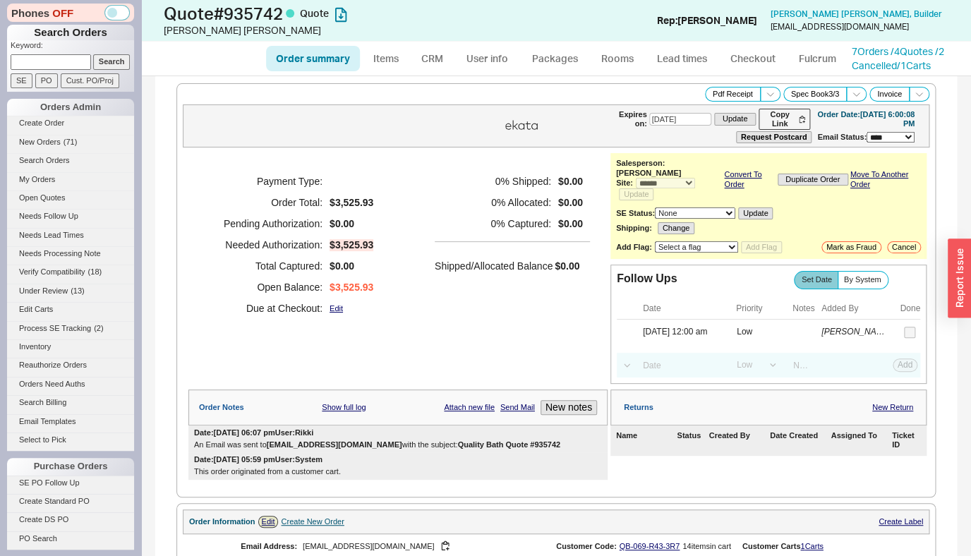
scroll to position [203, 0]
